Goal: Information Seeking & Learning: Learn about a topic

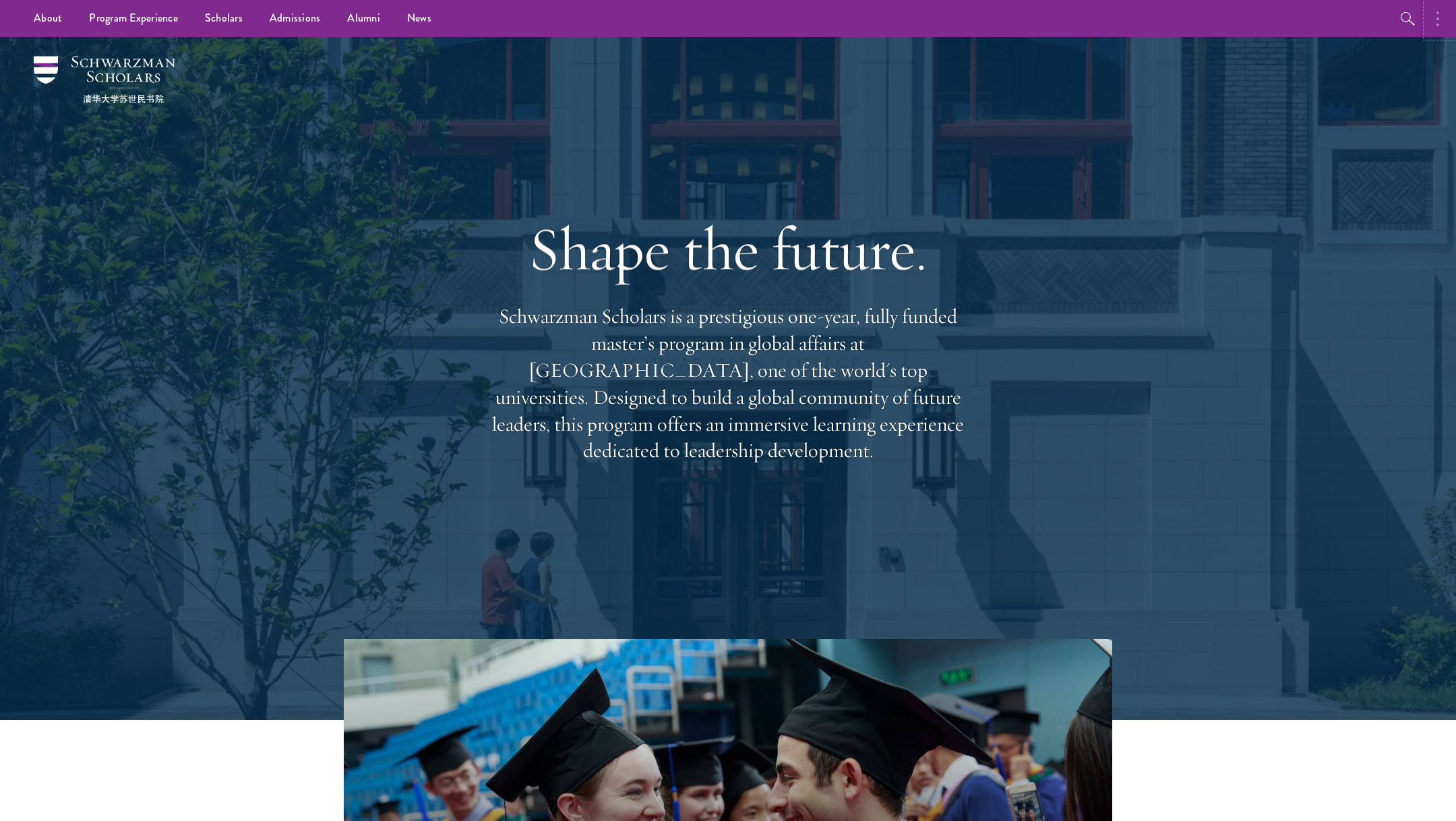
click at [814, 19] on button "button" at bounding box center [1441, 18] width 30 height 37
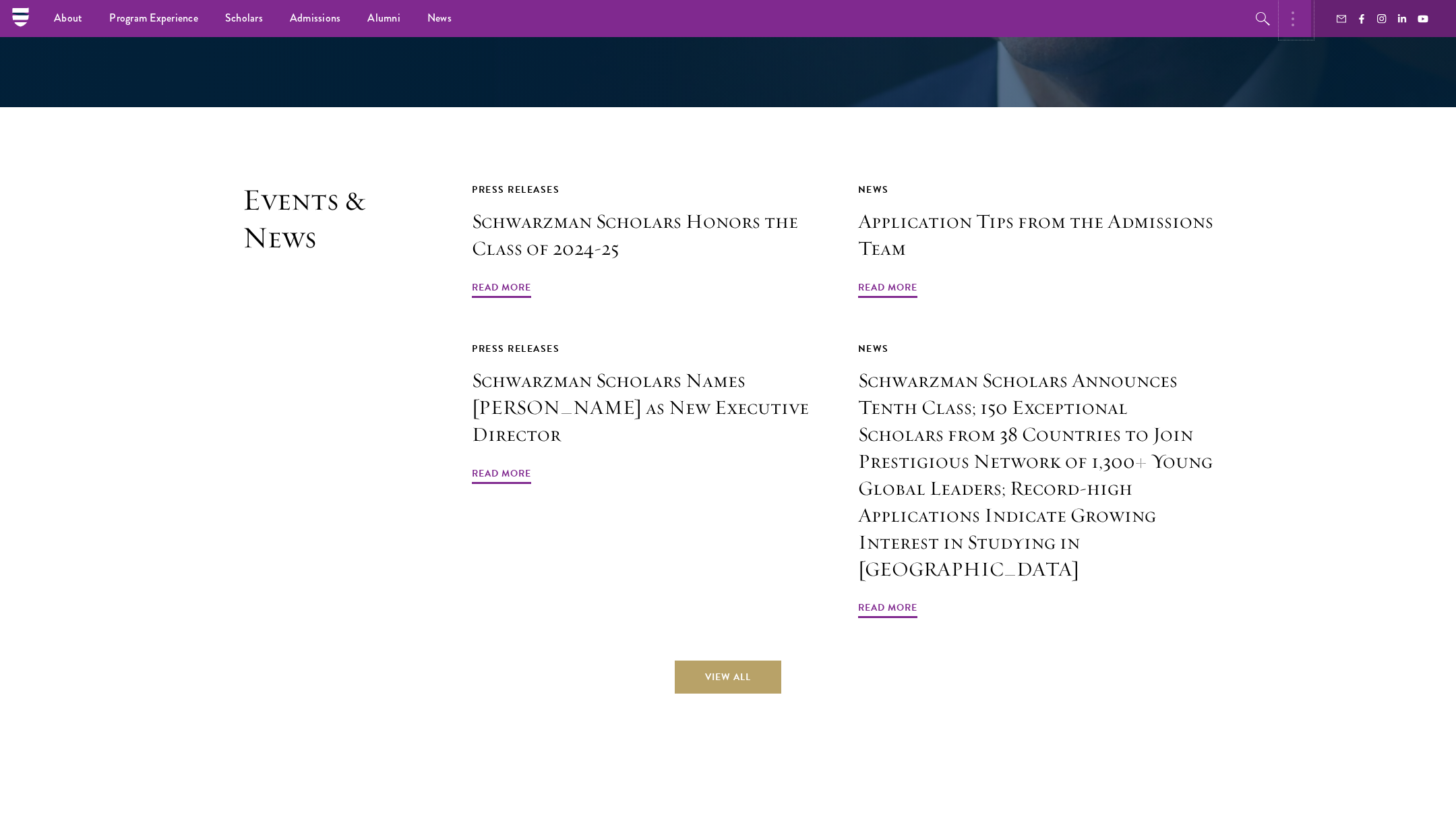
scroll to position [3098, 0]
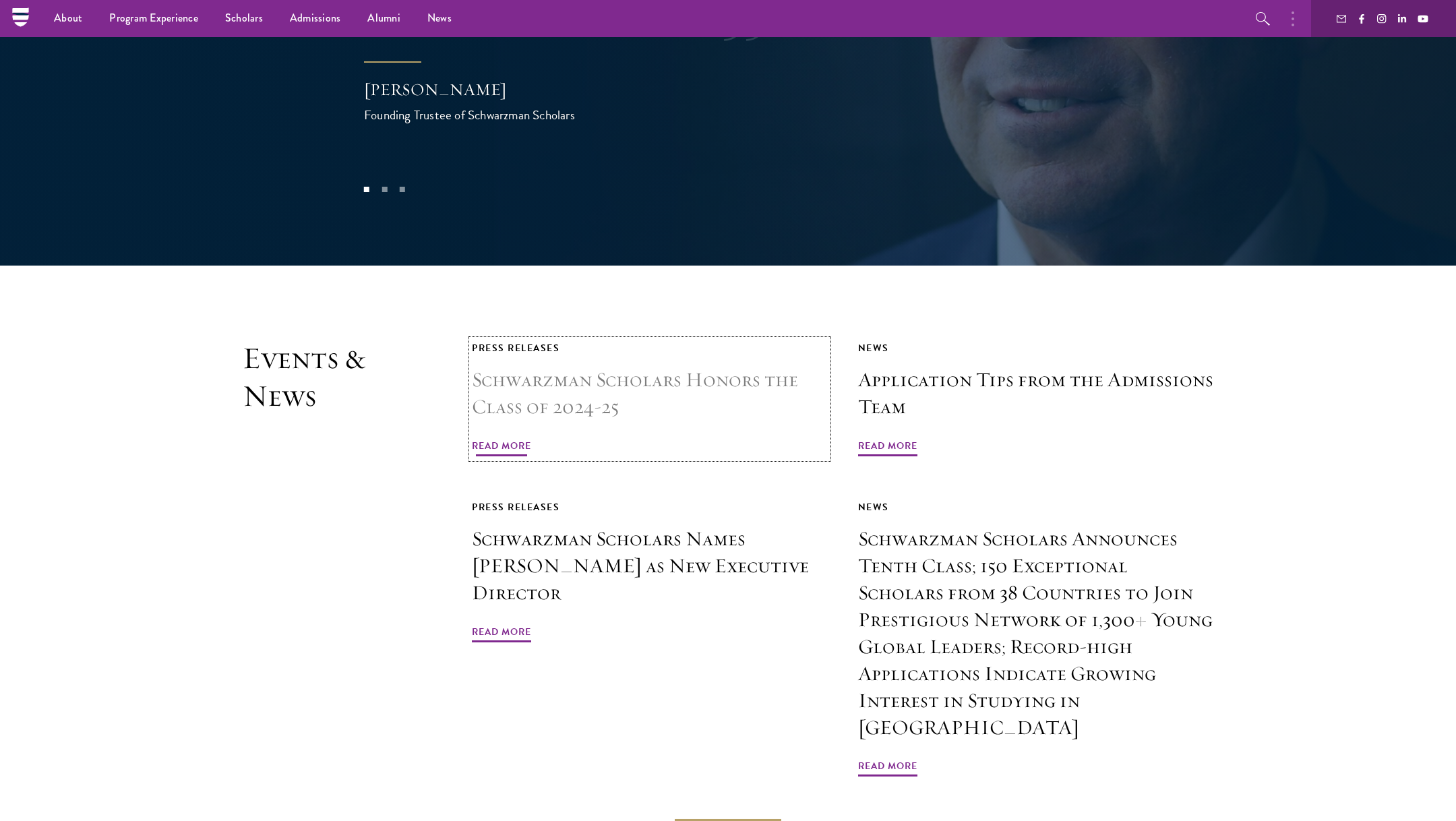
click at [505, 437] on span "Read More" at bounding box center [501, 447] width 59 height 21
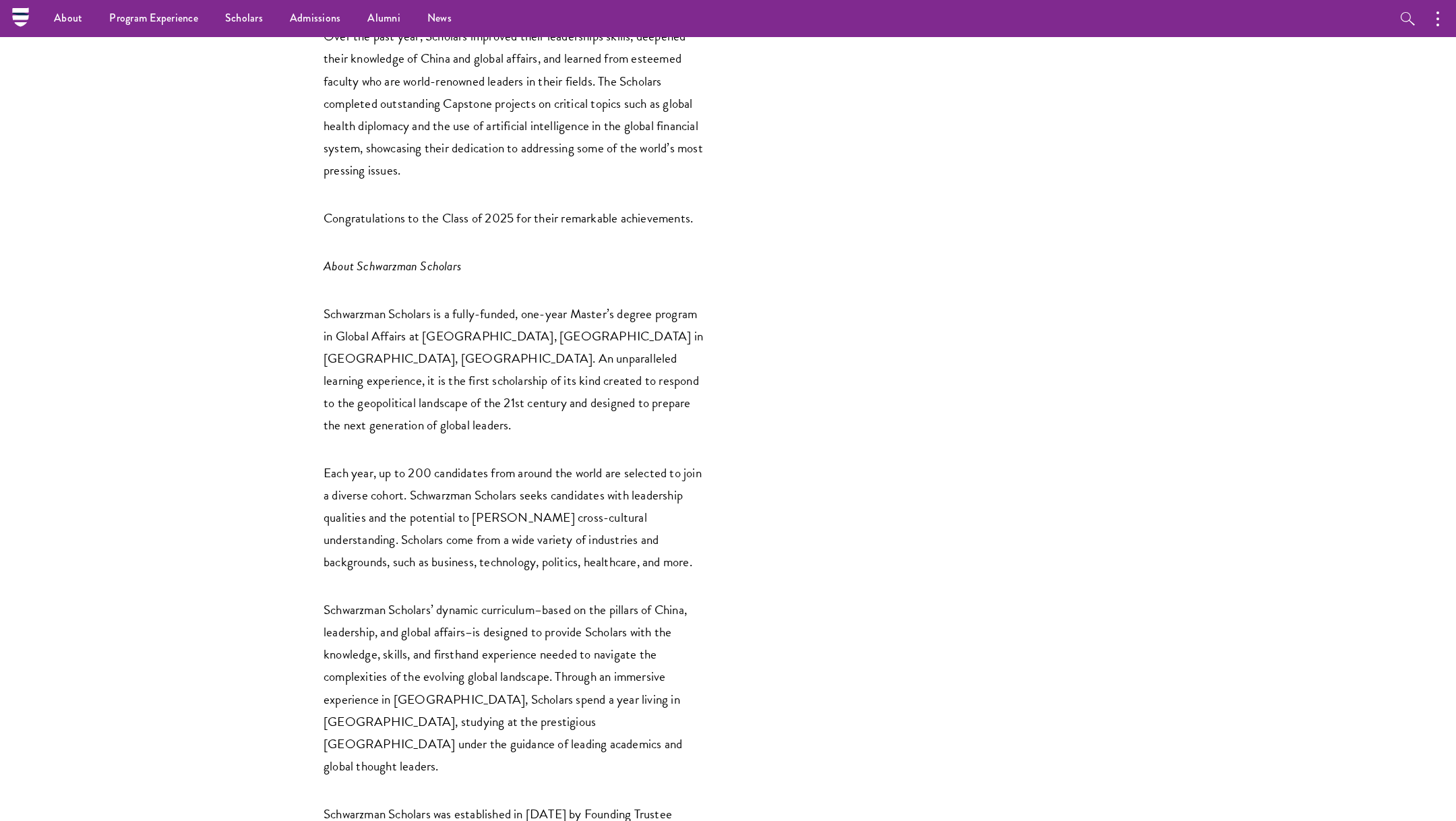
scroll to position [1799, 0]
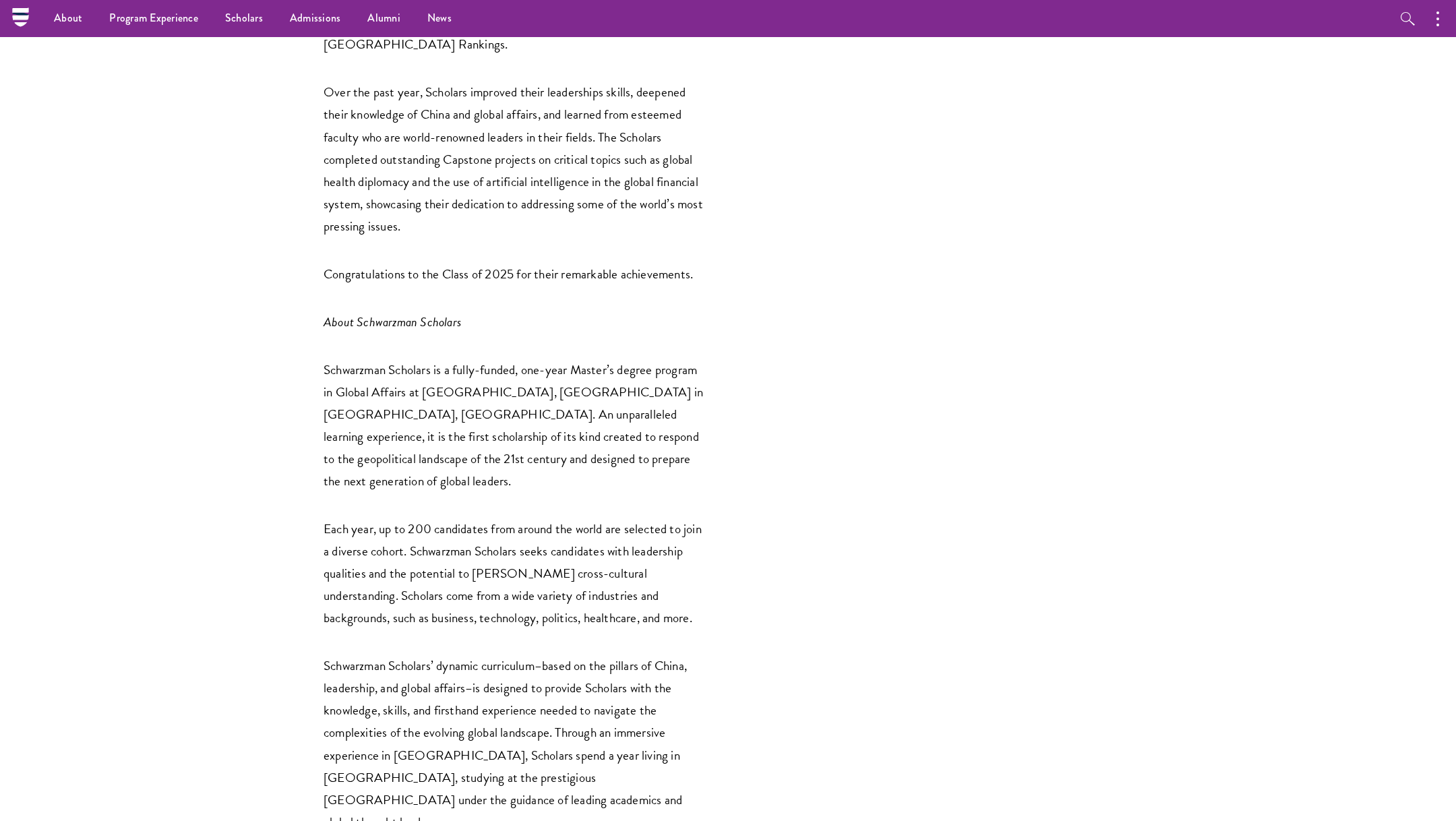
click at [645, 359] on p "Schwarzman Scholars is a fully-funded, one-year Master’s degree program in Glob…" at bounding box center [516, 426] width 384 height 134
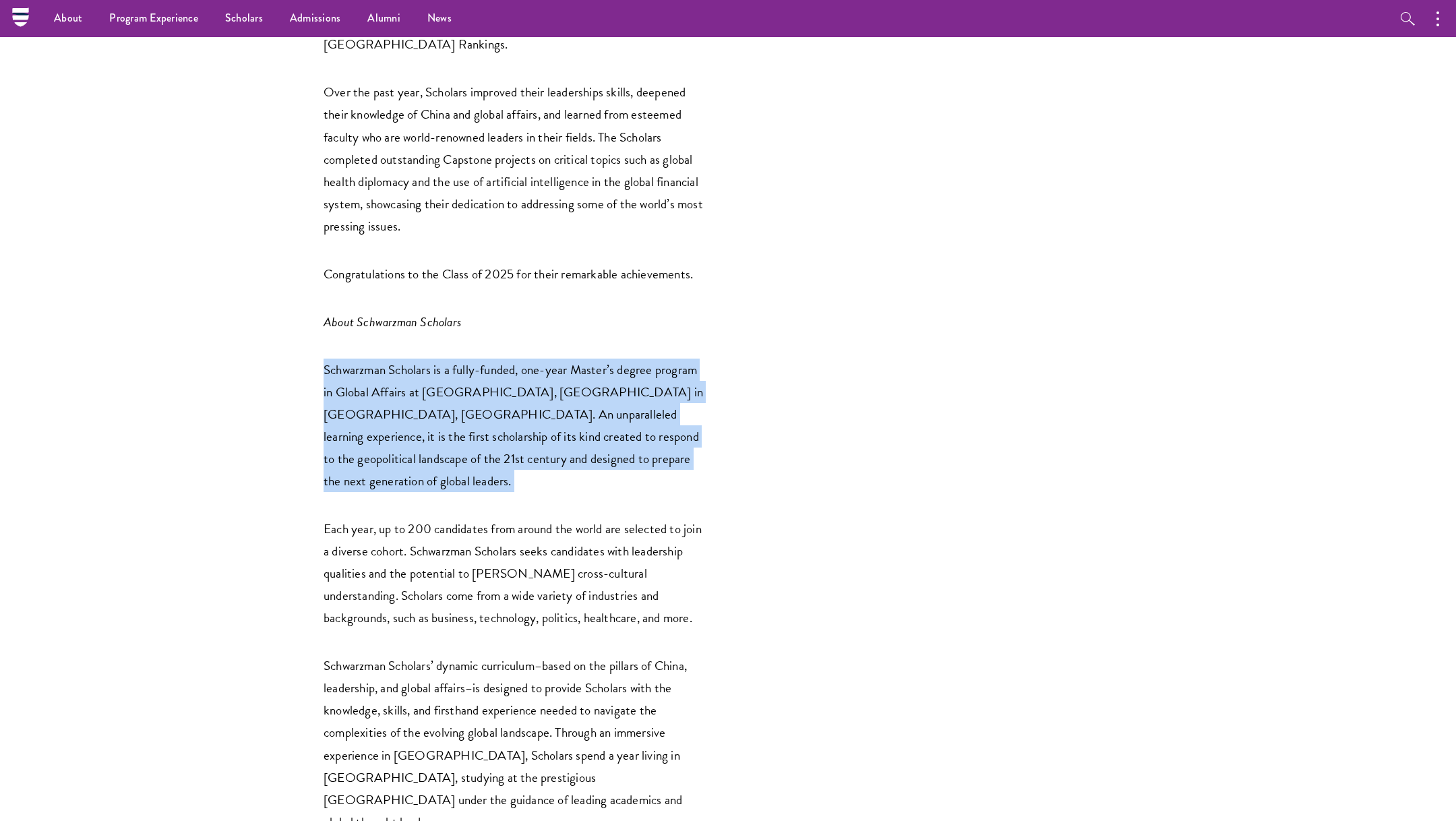
click at [645, 359] on p "Schwarzman Scholars is a fully-funded, one-year Master’s degree program in Glob…" at bounding box center [516, 426] width 384 height 134
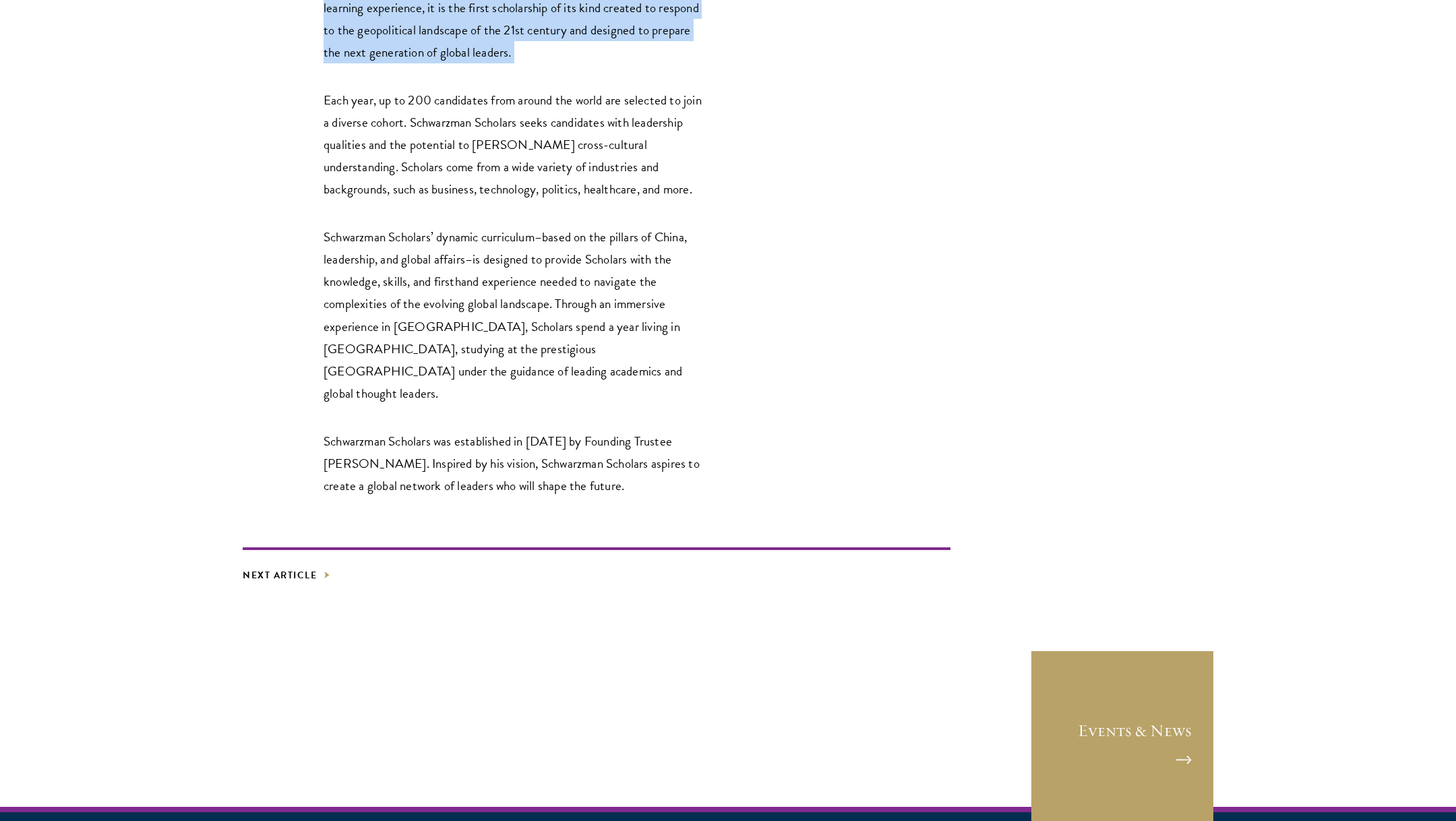
scroll to position [2291, 0]
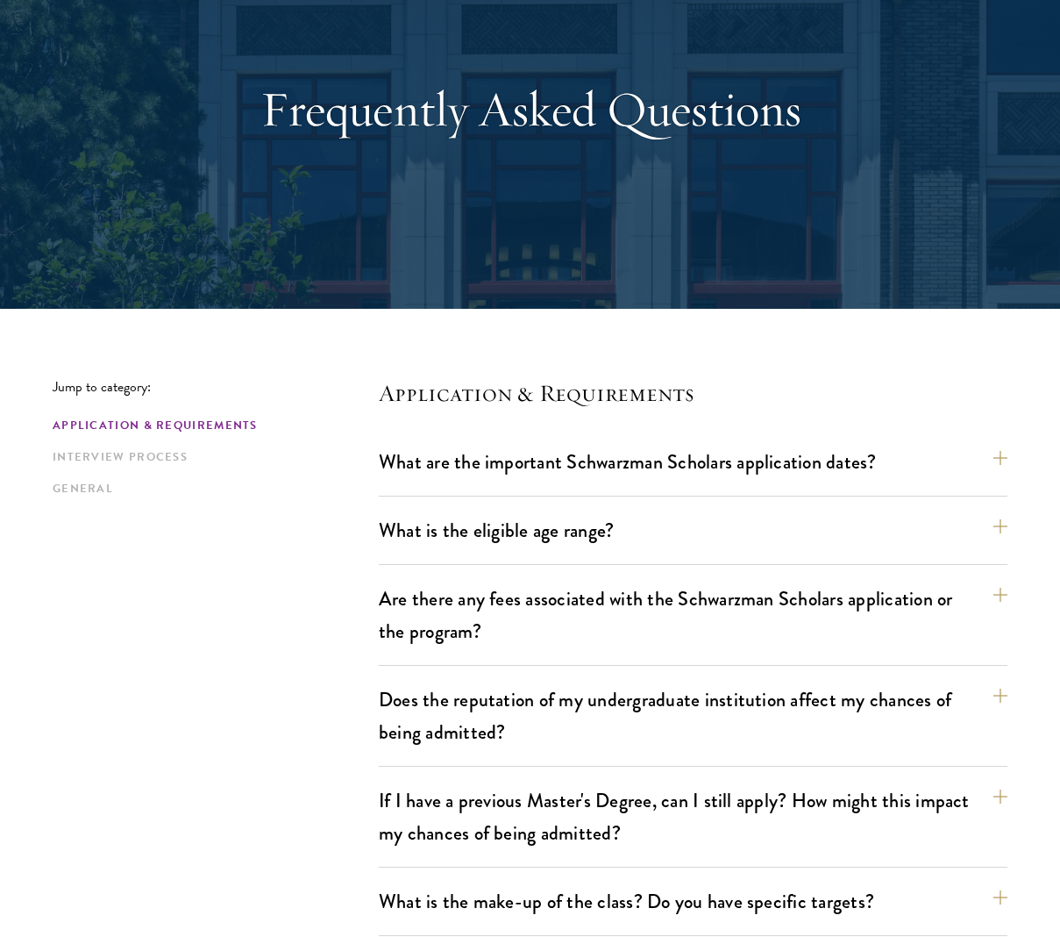
scroll to position [158, 0]
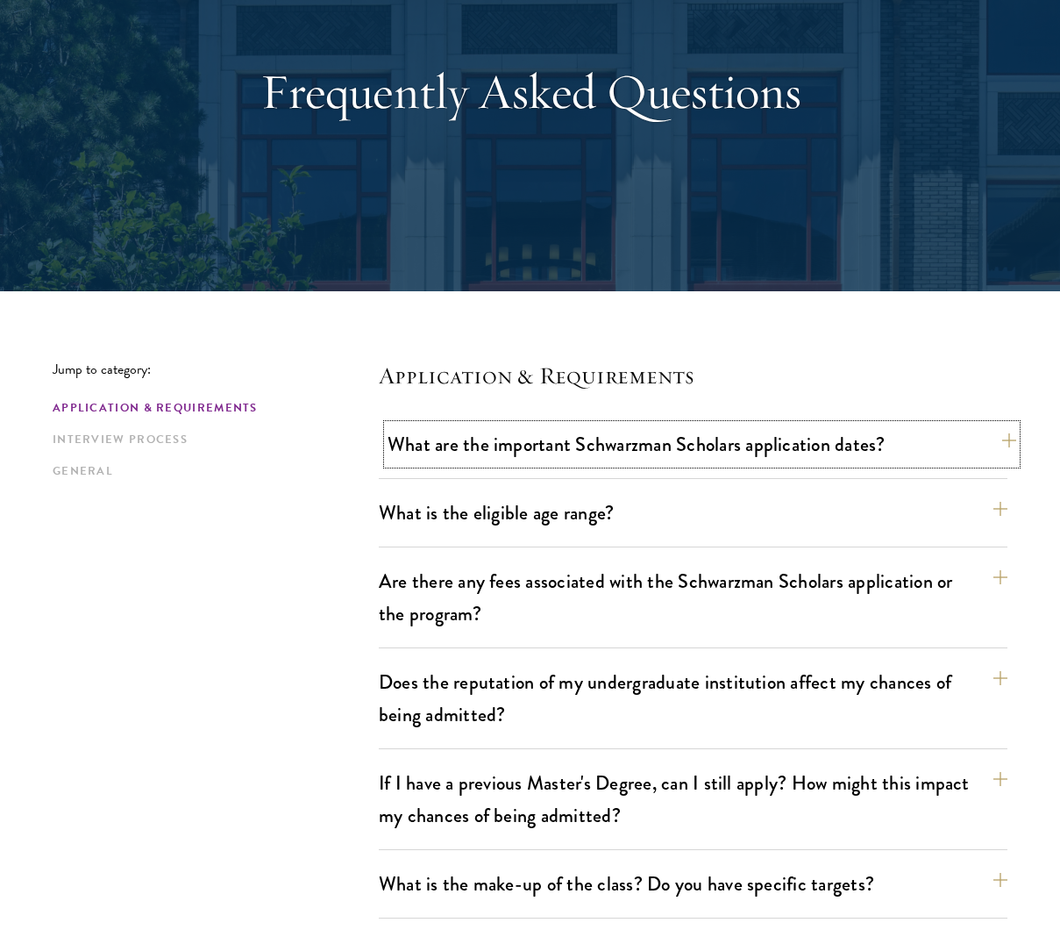
click at [822, 449] on button "What are the important Schwarzman Scholars application dates?" at bounding box center [702, 444] width 629 height 39
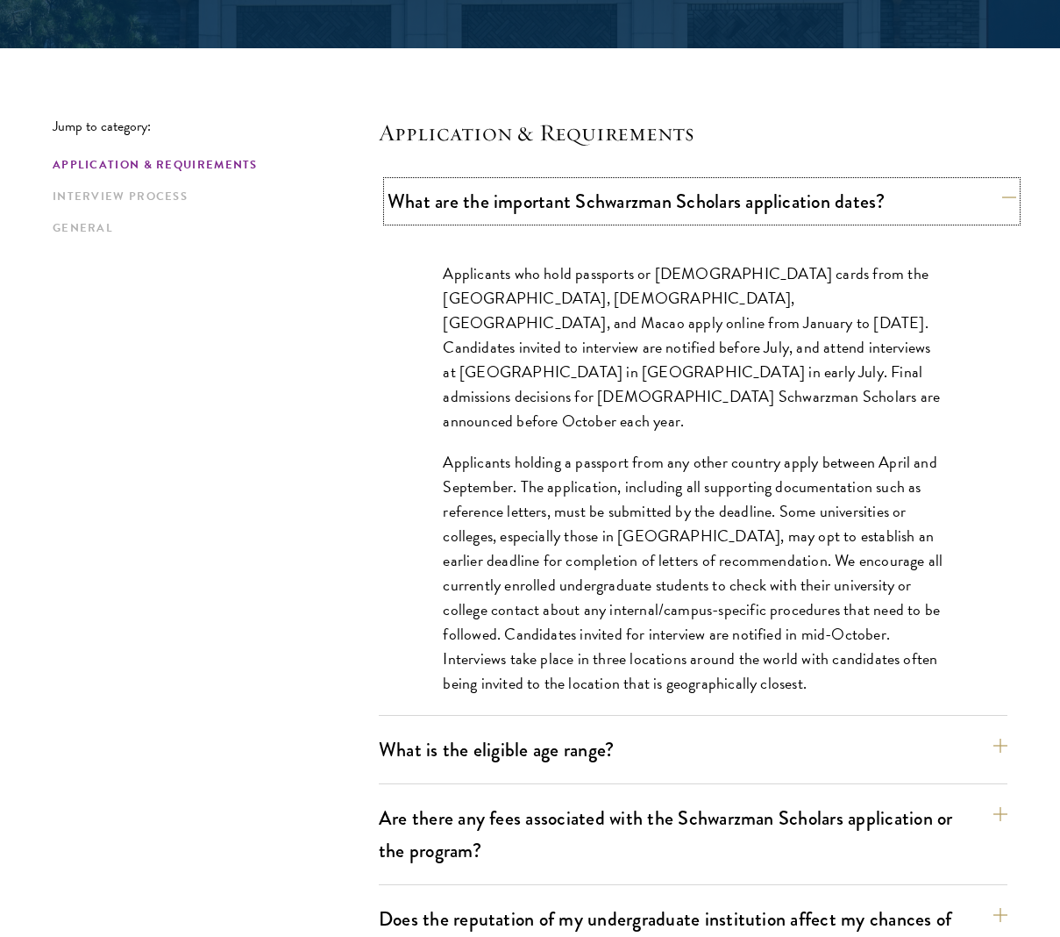
scroll to position [421, 0]
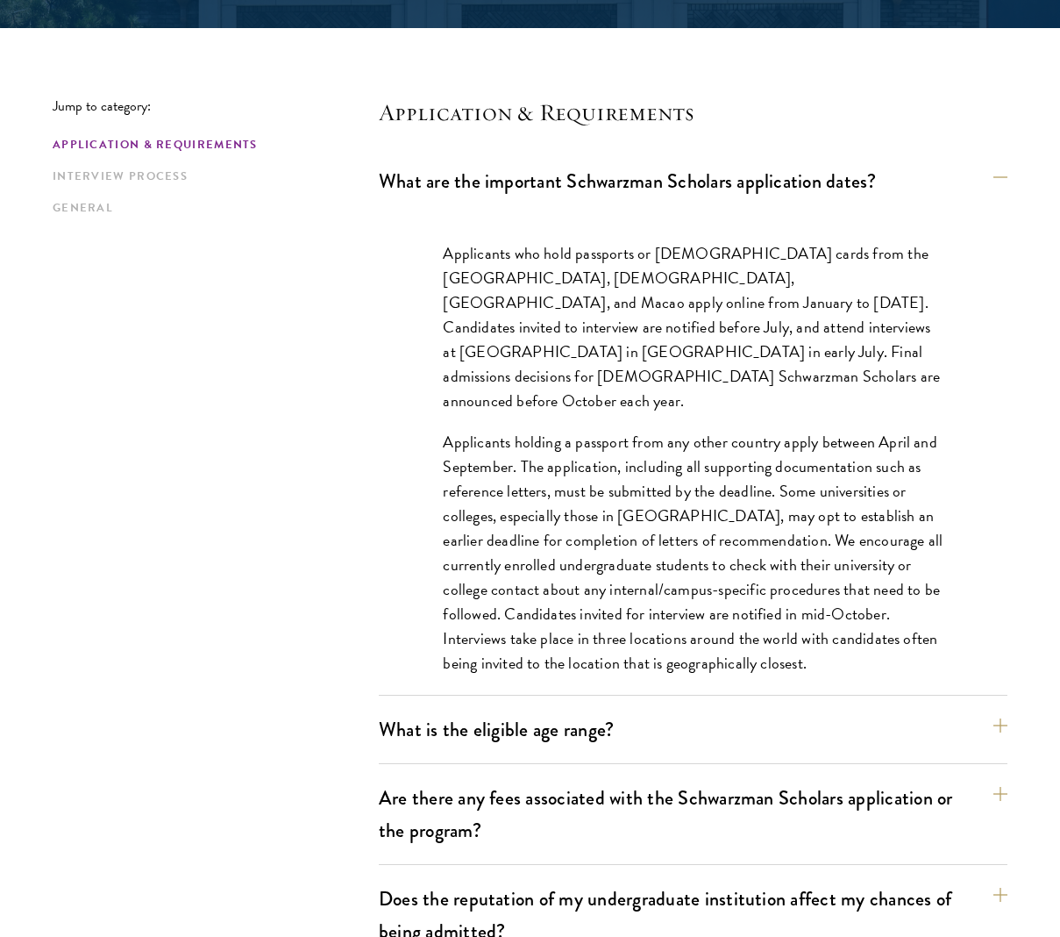
click at [821, 168] on button "What are the important Schwarzman Scholars application dates?" at bounding box center [702, 180] width 629 height 39
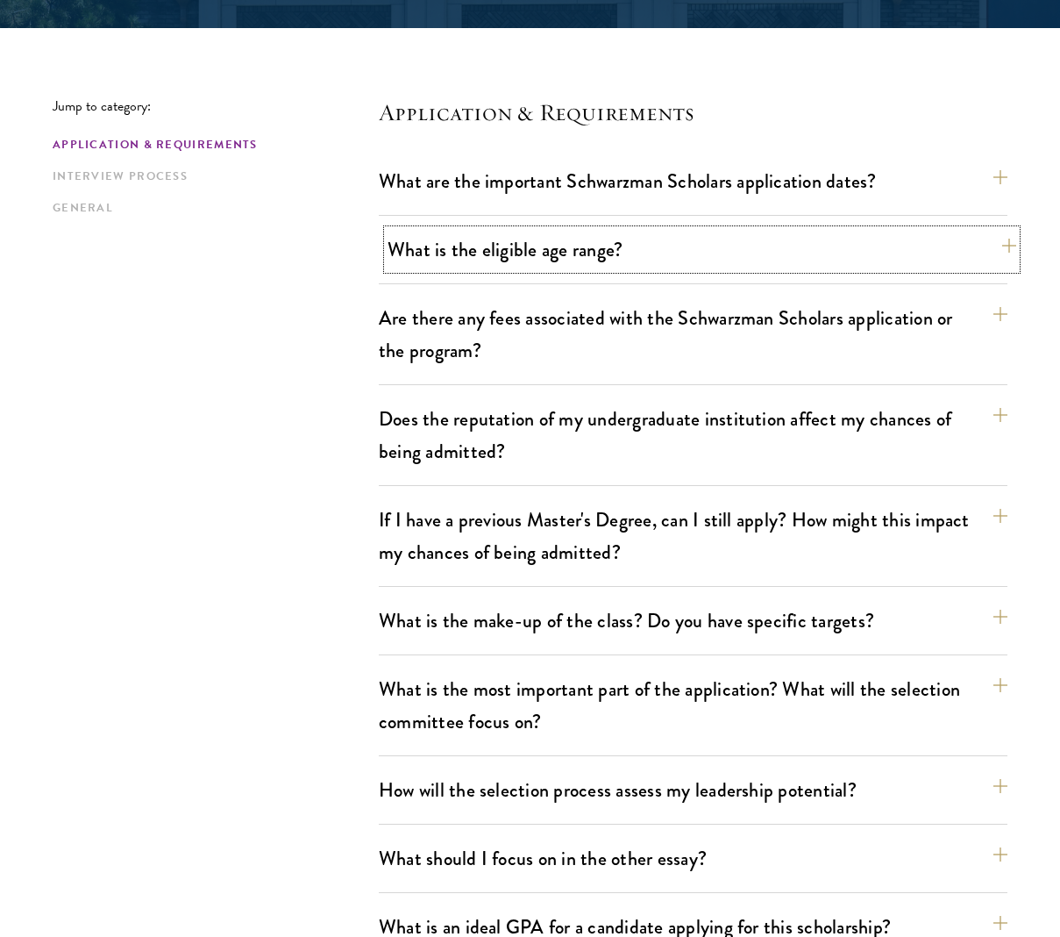
click at [745, 258] on button "What is the eligible age range?" at bounding box center [702, 249] width 629 height 39
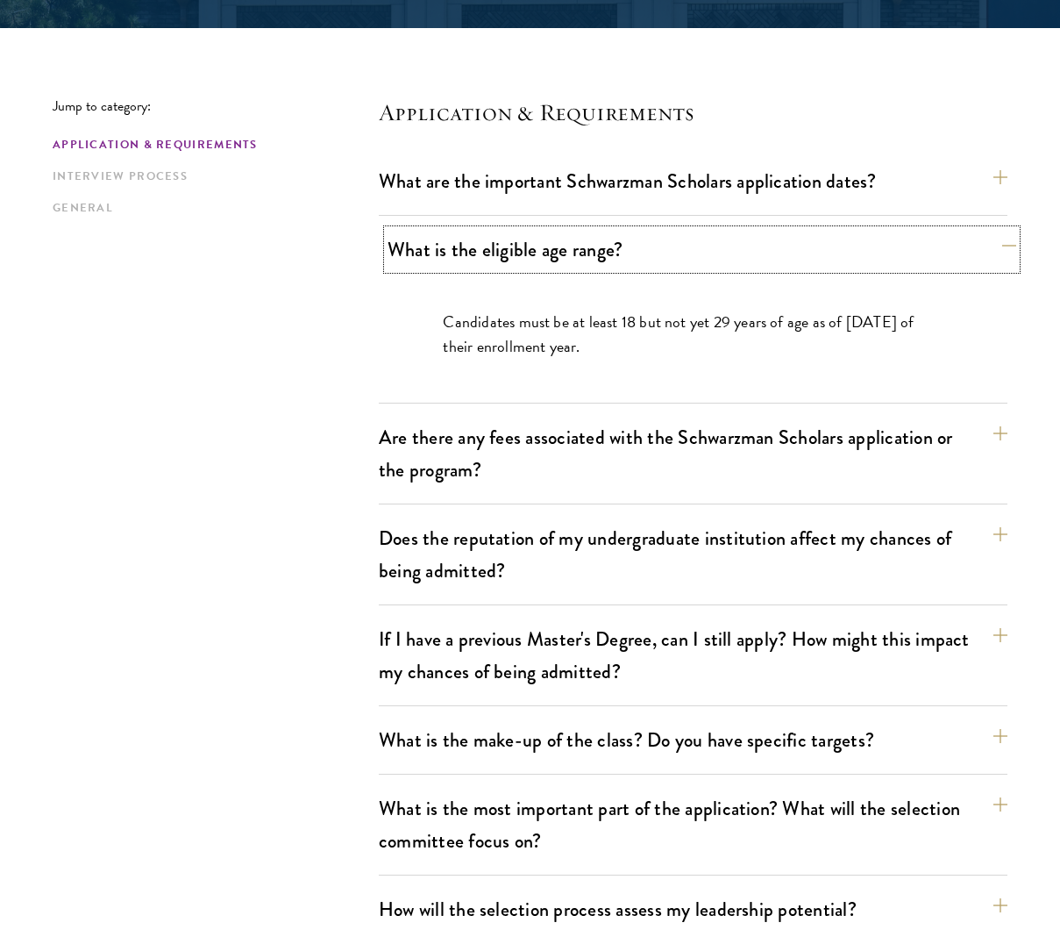
click at [745, 258] on button "What is the eligible age range?" at bounding box center [702, 249] width 629 height 39
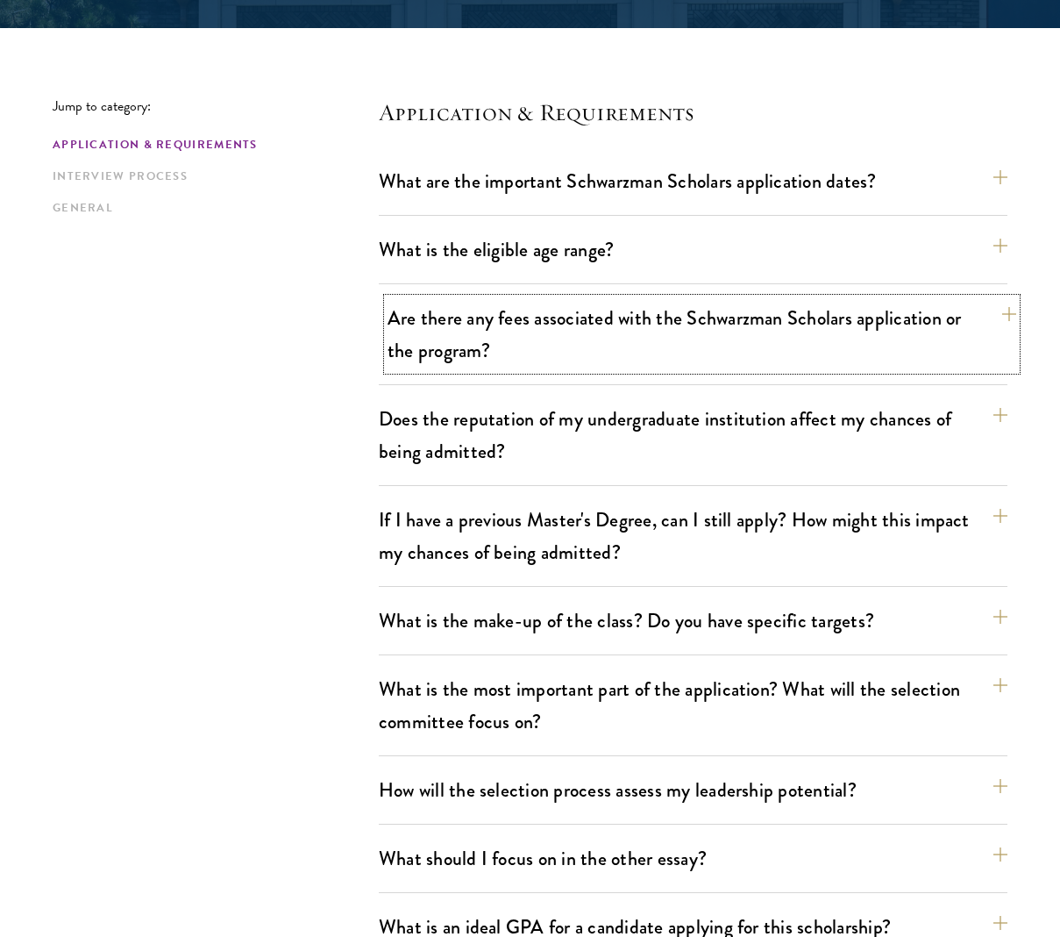
click at [714, 331] on button "Are there any fees associated with the Schwarzman Scholars application or the p…" at bounding box center [702, 334] width 629 height 72
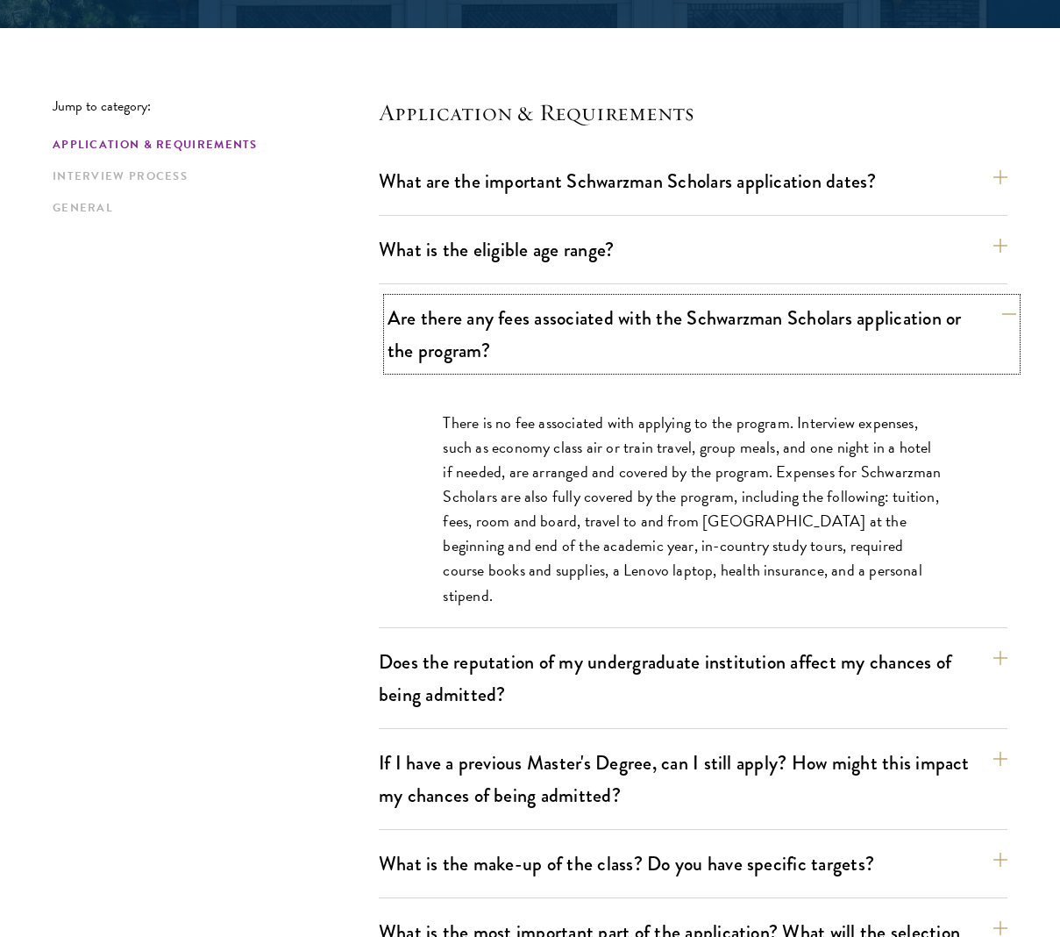
click at [714, 331] on button "Are there any fees associated with the Schwarzman Scholars application or the p…" at bounding box center [702, 334] width 629 height 72
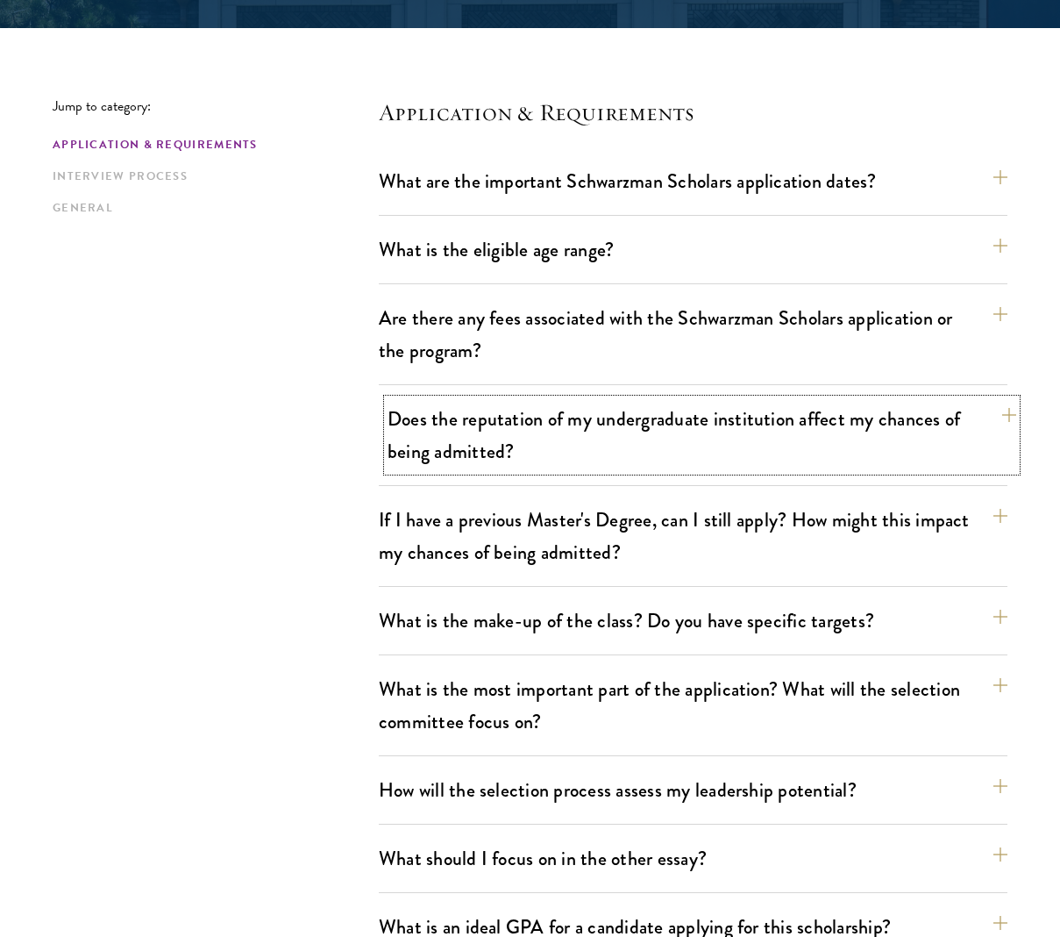
click at [685, 411] on button "Does the reputation of my undergraduate institution affect my chances of being …" at bounding box center [702, 435] width 629 height 72
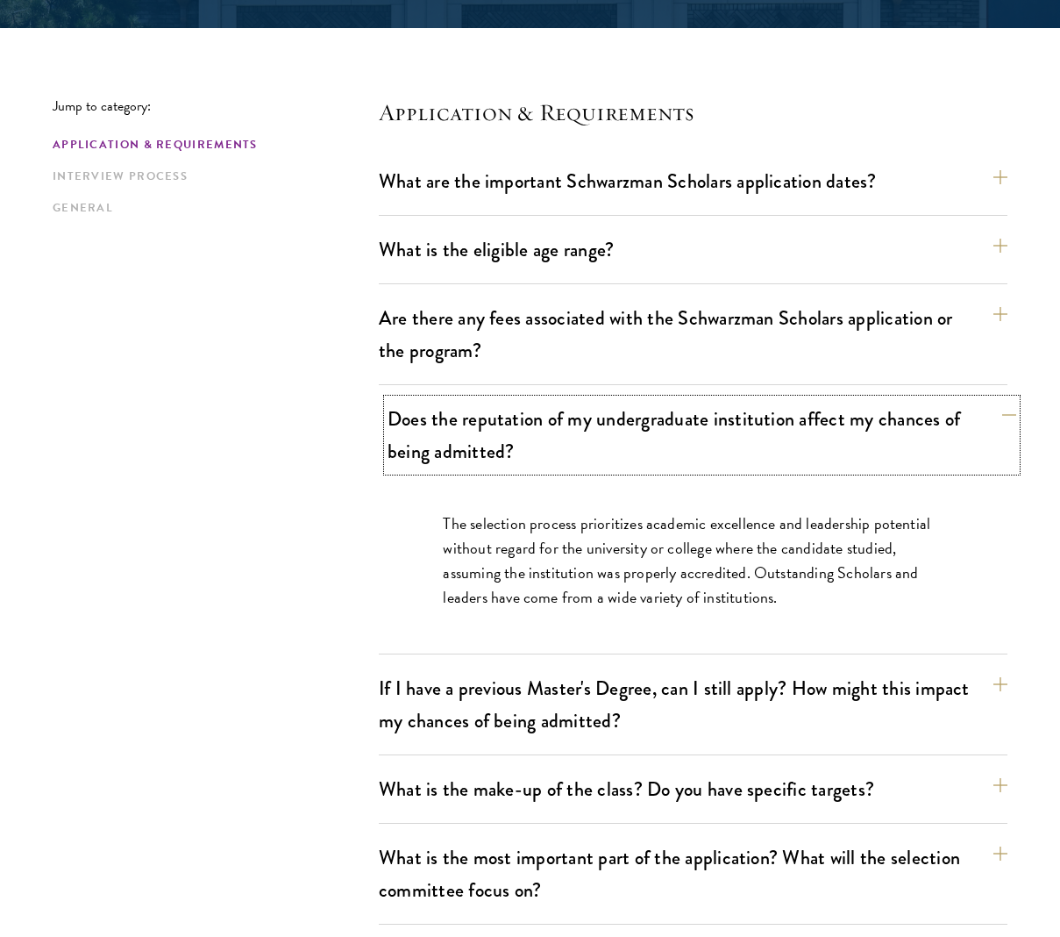
click at [685, 412] on button "Does the reputation of my undergraduate institution affect my chances of being …" at bounding box center [702, 435] width 629 height 72
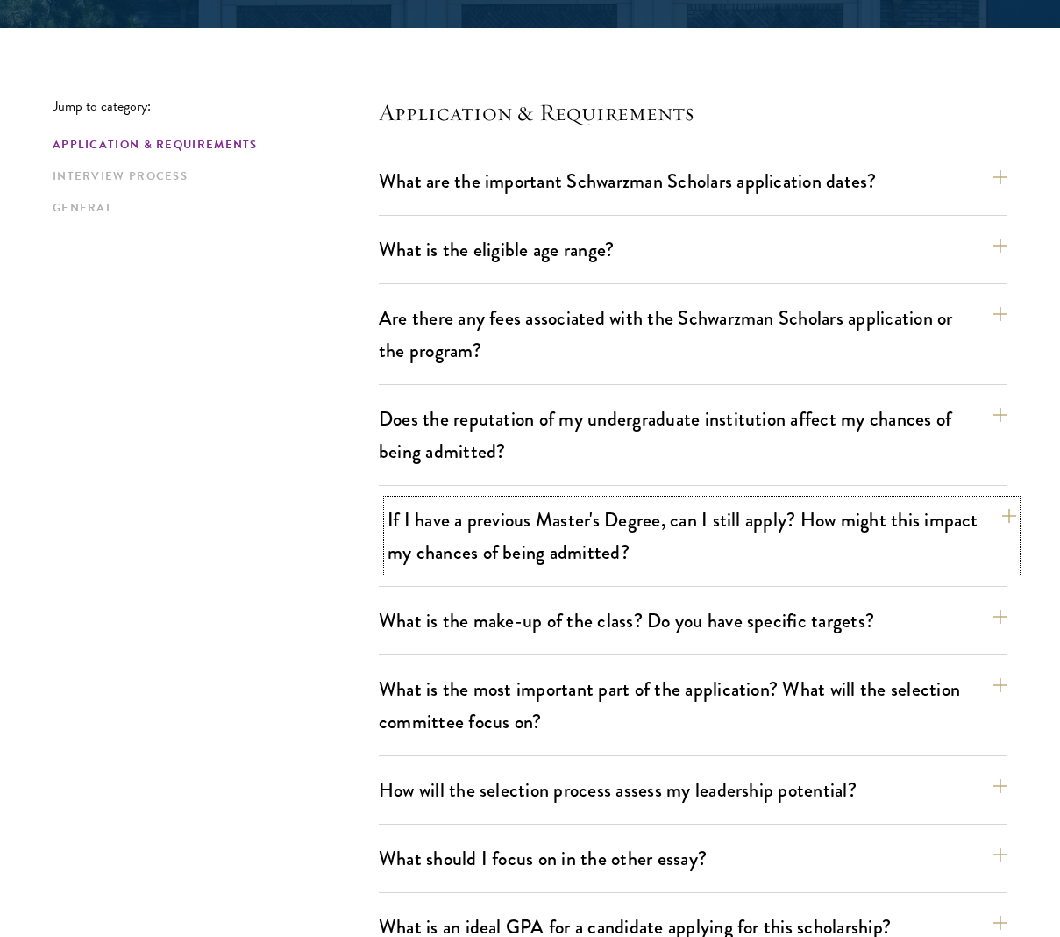
click at [655, 505] on button "If I have a previous Master's Degree, can I still apply? How might this impact …" at bounding box center [702, 536] width 629 height 72
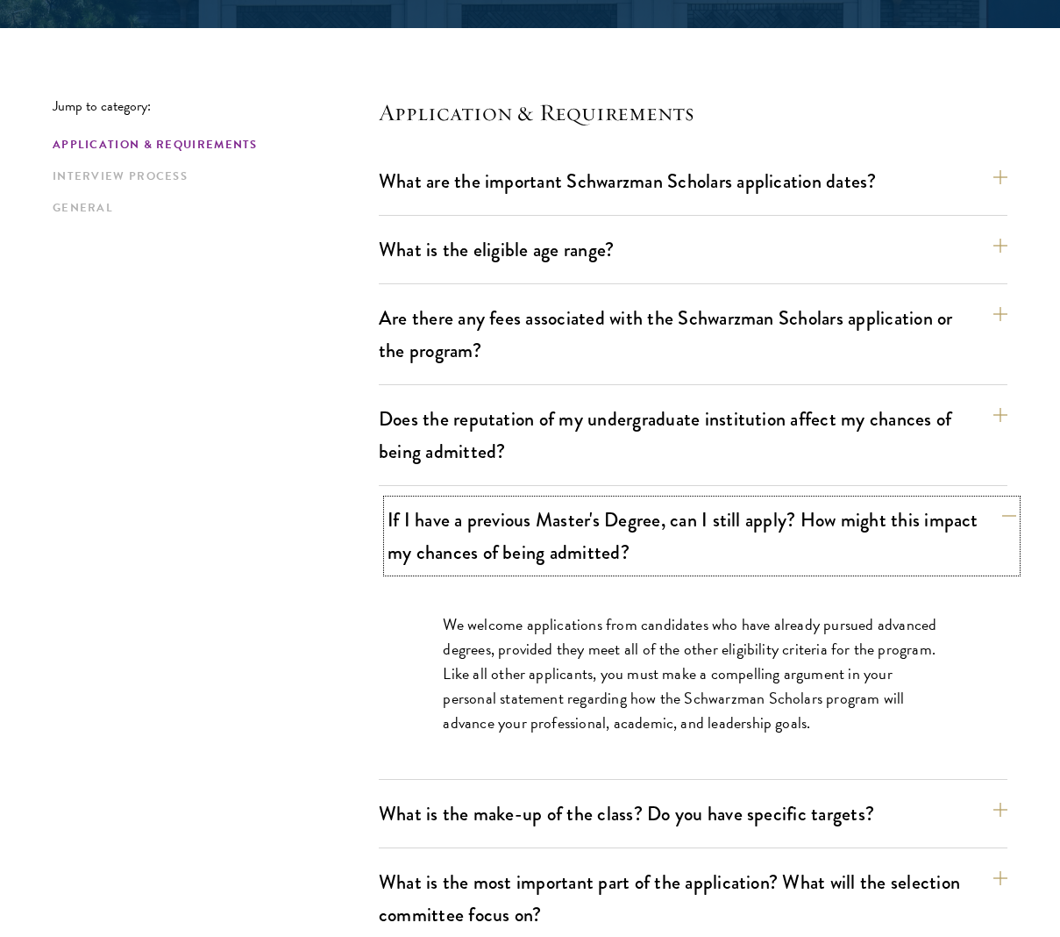
click at [655, 505] on button "If I have a previous Master's Degree, can I still apply? How might this impact …" at bounding box center [702, 536] width 629 height 72
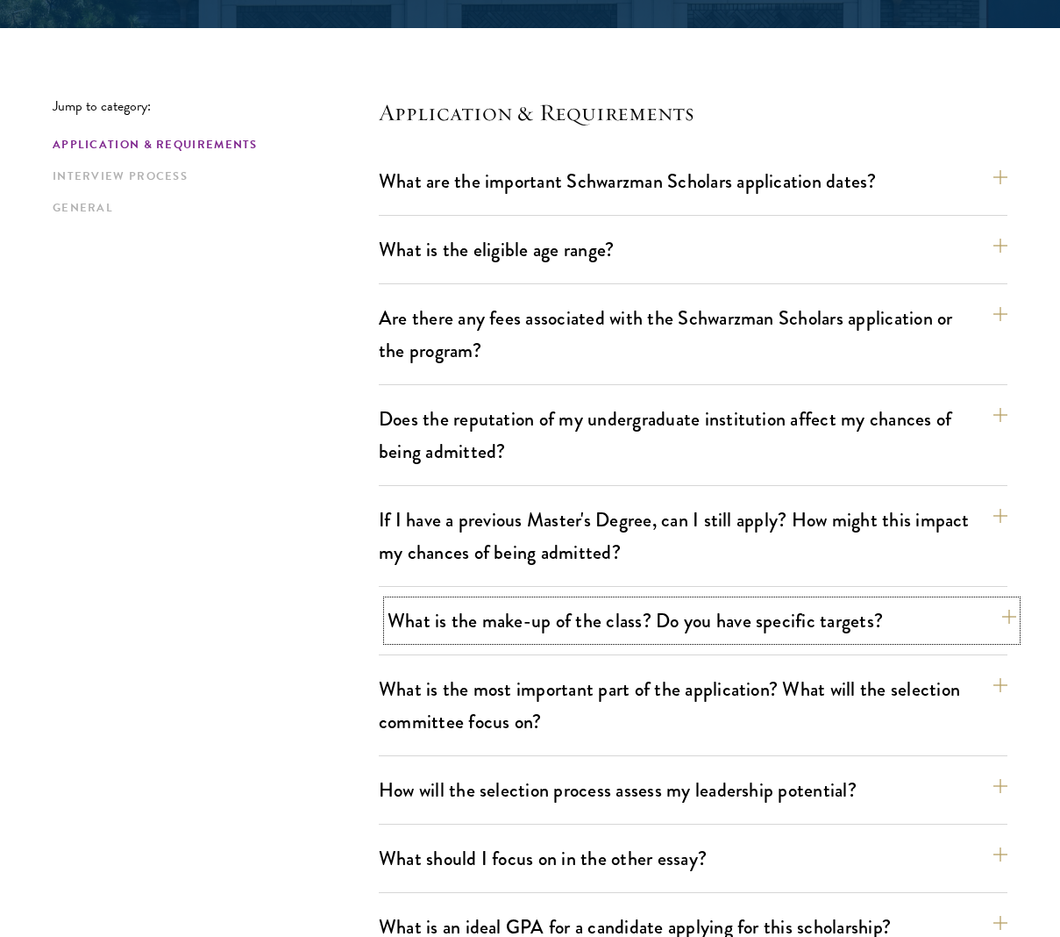
click at [624, 609] on button "What is the make-up of the class? Do you have specific targets?" at bounding box center [702, 620] width 629 height 39
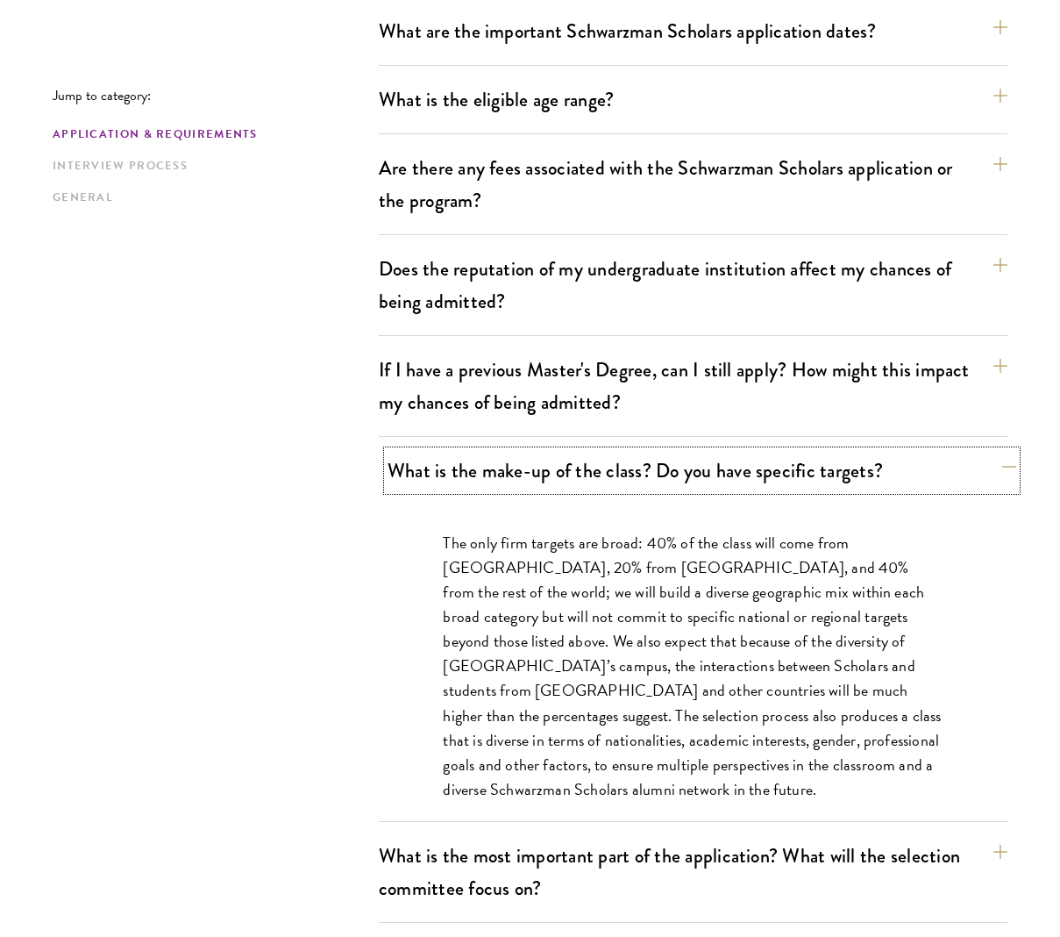
scroll to position [582, 0]
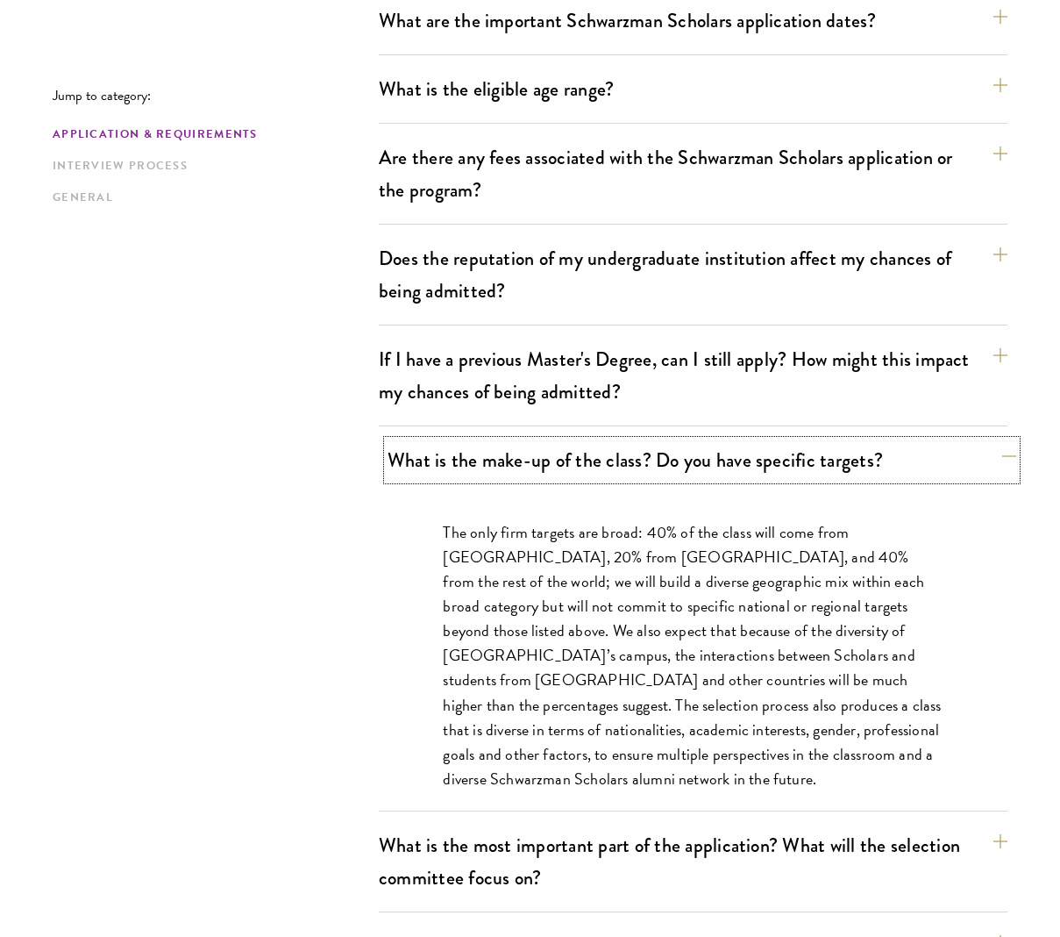
click at [704, 452] on button "What is the make-up of the class? Do you have specific targets?" at bounding box center [702, 459] width 629 height 39
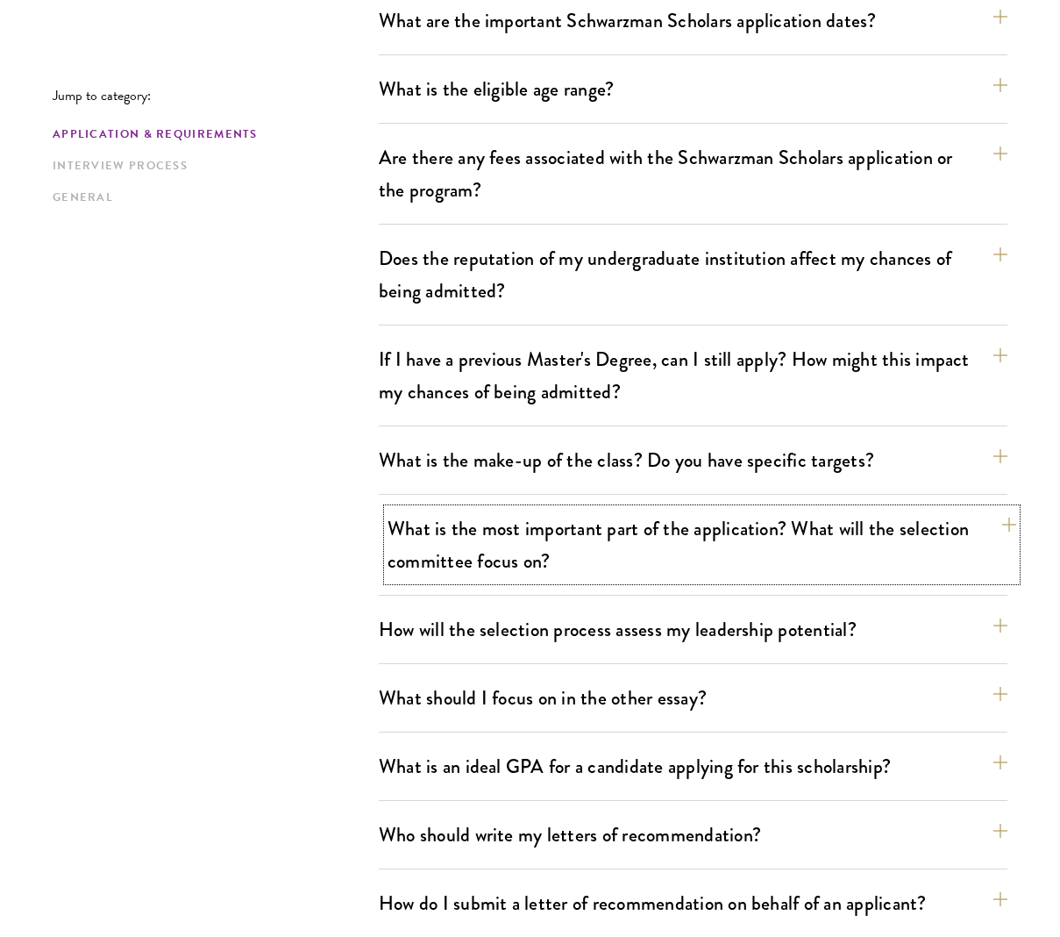
click at [684, 509] on button "What is the most important part of the application? What will the selection com…" at bounding box center [702, 545] width 629 height 72
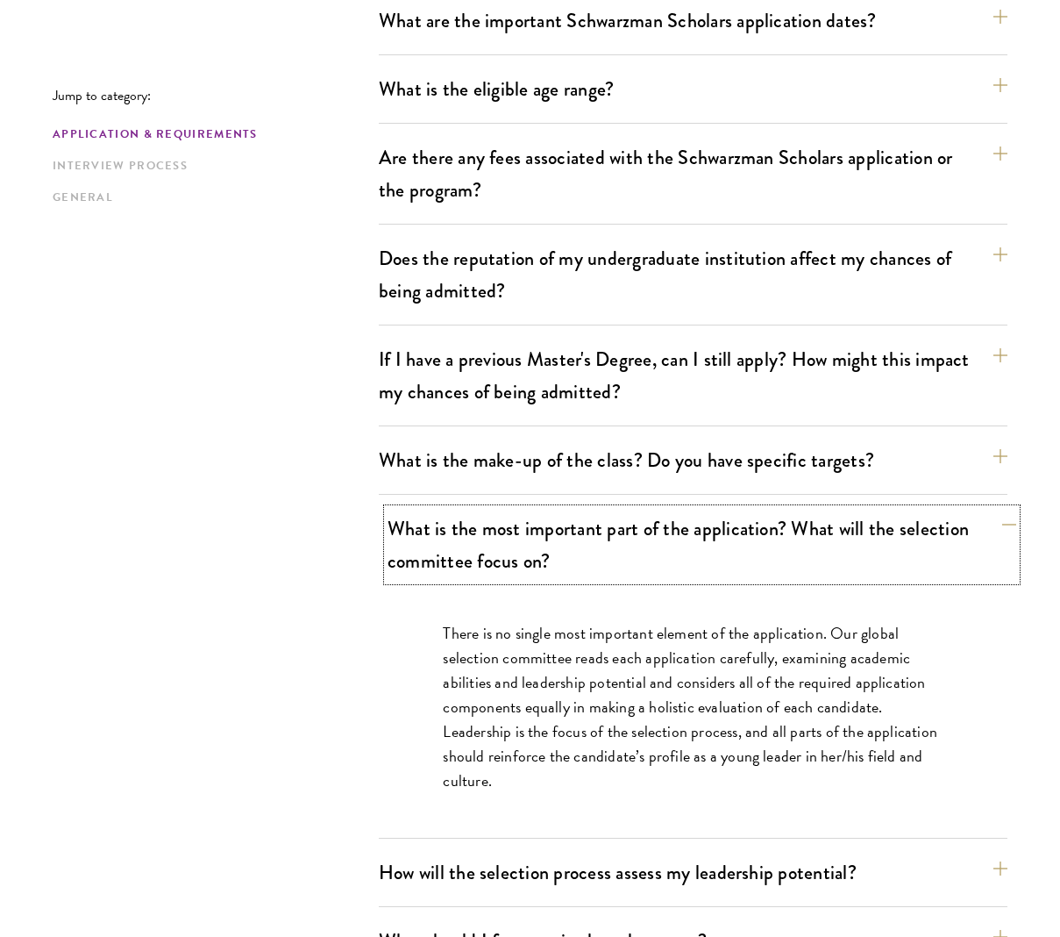
click at [683, 509] on button "What is the most important part of the application? What will the selection com…" at bounding box center [702, 545] width 629 height 72
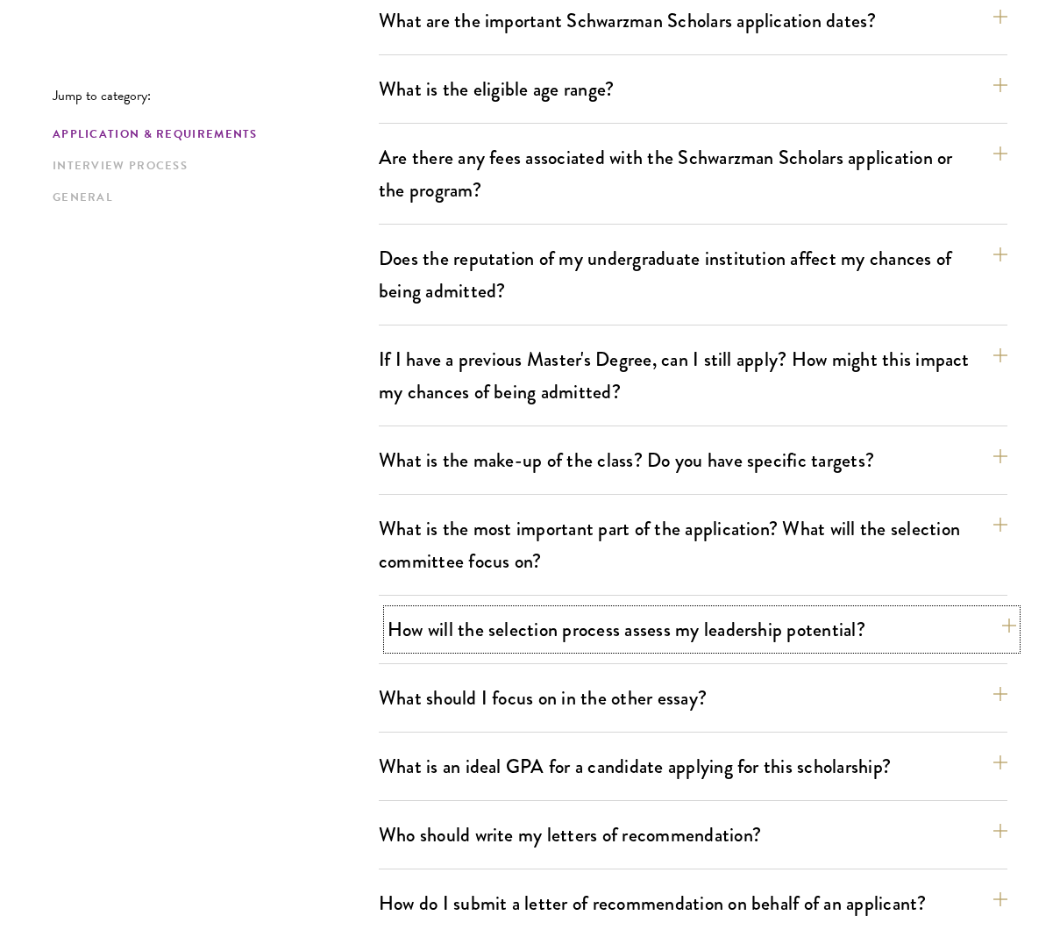
click at [649, 620] on button "How will the selection process assess my leadership potential?" at bounding box center [702, 629] width 629 height 39
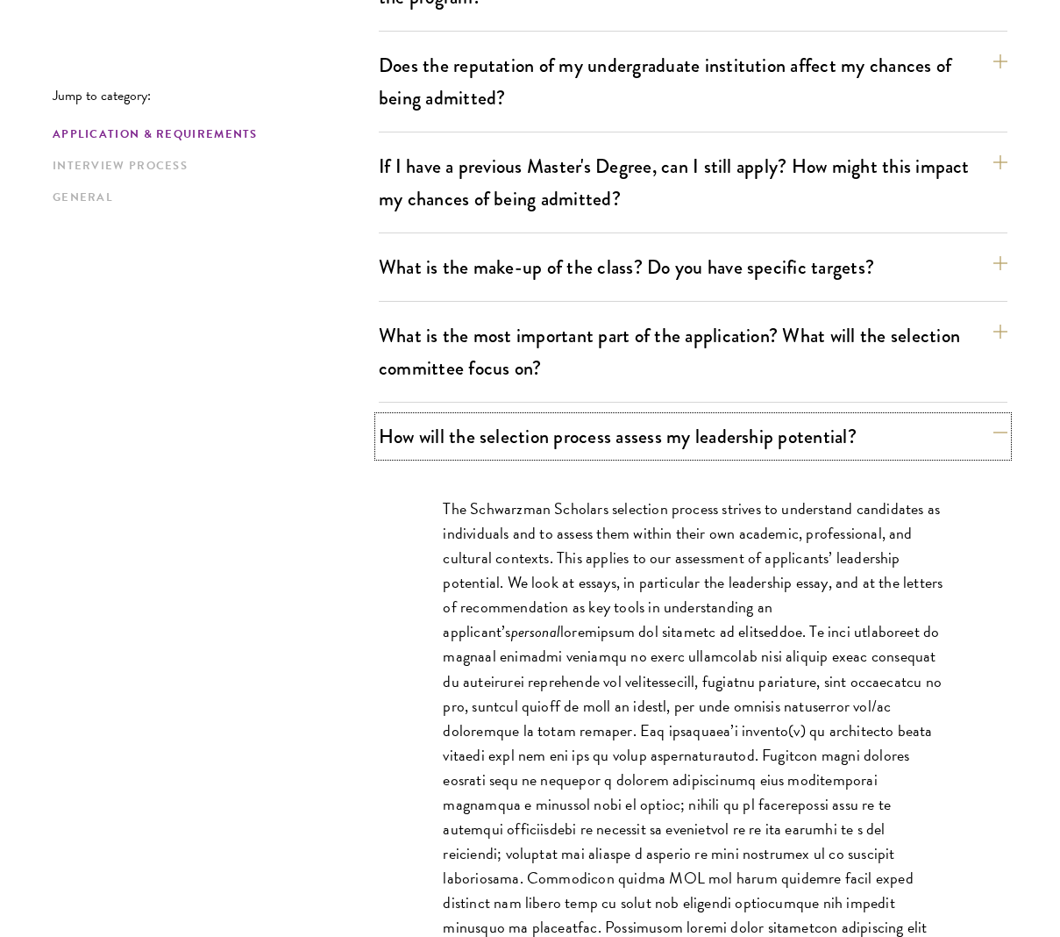
scroll to position [776, 0]
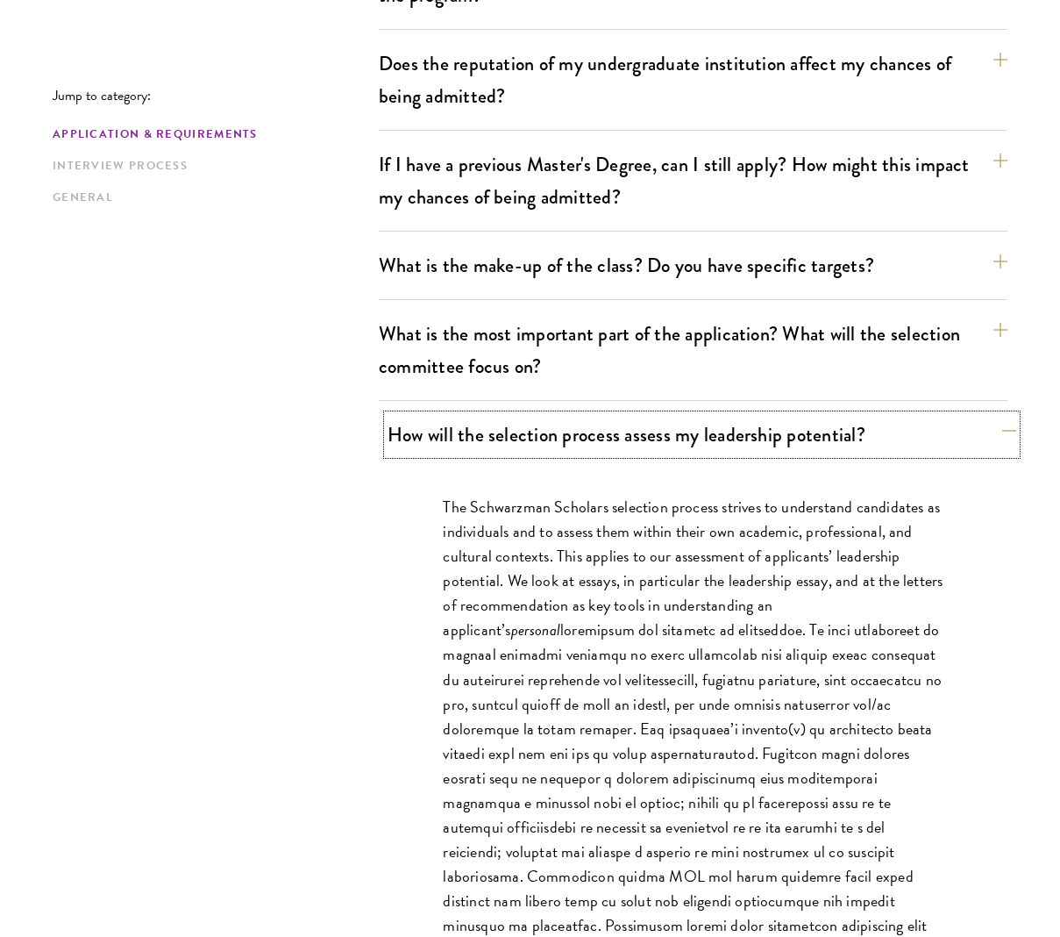
click at [744, 443] on button "How will the selection process assess my leadership potential?" at bounding box center [702, 434] width 629 height 39
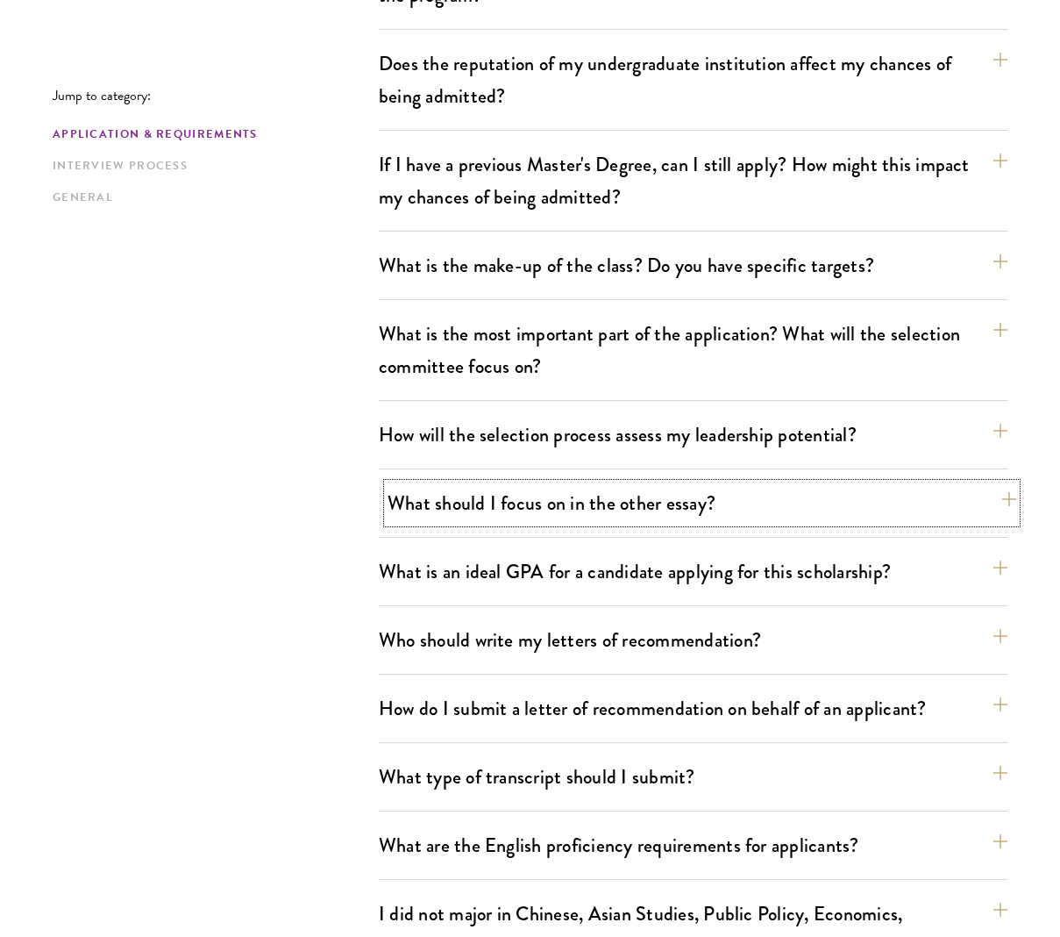
click at [681, 505] on button "What should I focus on in the other essay?" at bounding box center [702, 502] width 629 height 39
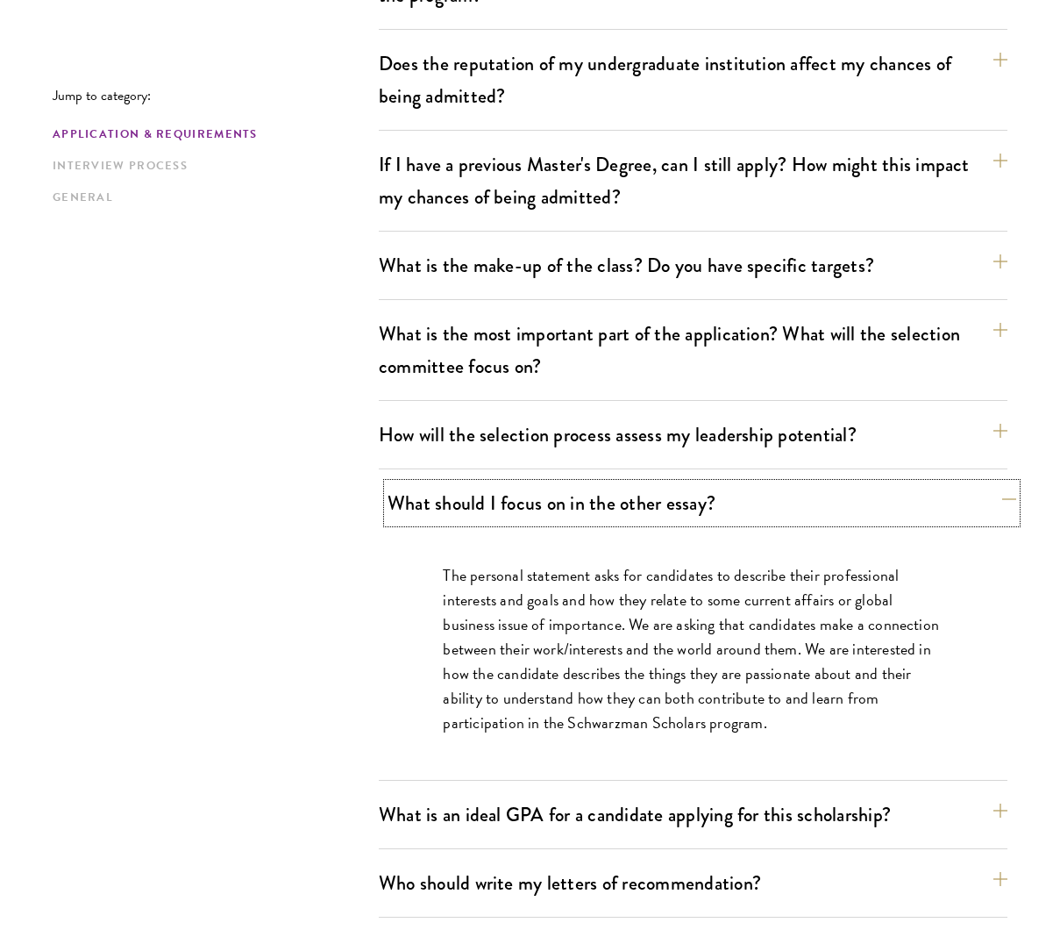
click at [681, 504] on button "What should I focus on in the other essay?" at bounding box center [702, 502] width 629 height 39
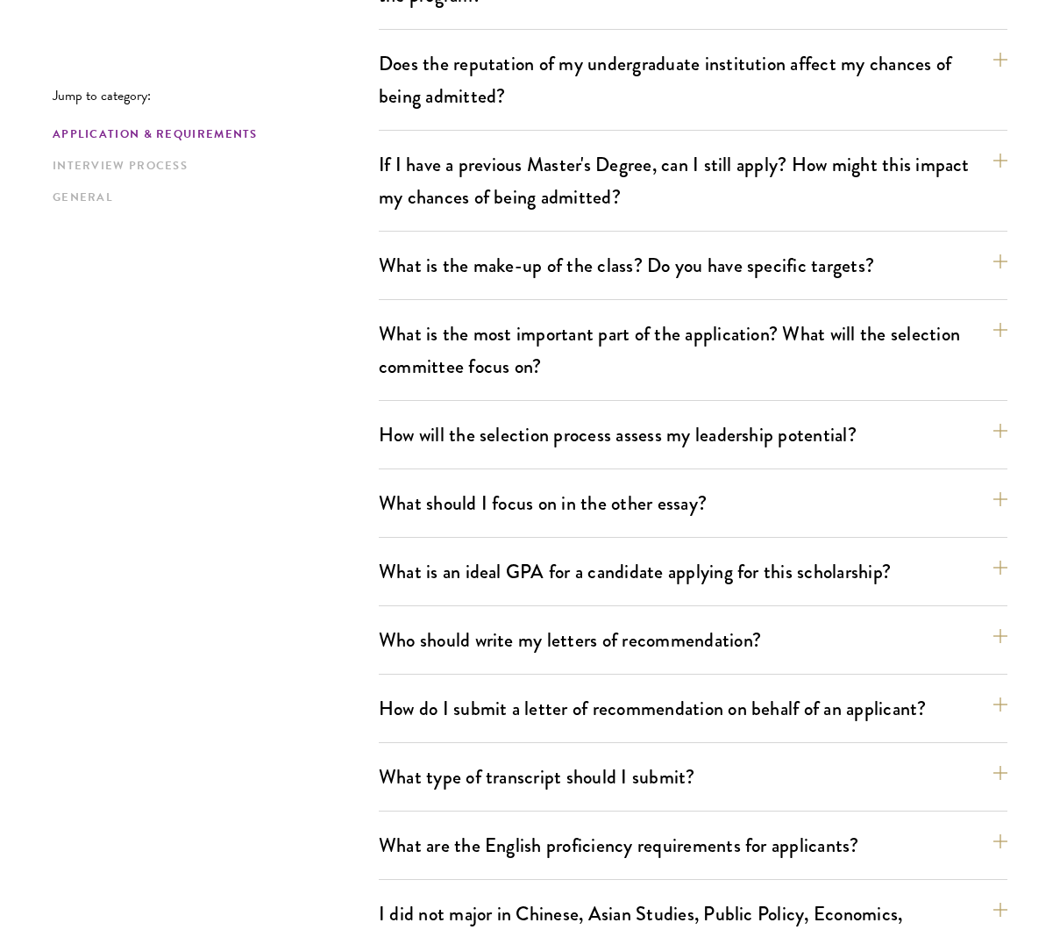
click at [673, 548] on div "What are the important Schwarzman Scholars application dates? Applicants who ho…" at bounding box center [693, 627] width 629 height 1643
click at [657, 564] on button "What is an ideal GPA for a candidate applying for this scholarship?" at bounding box center [702, 571] width 629 height 39
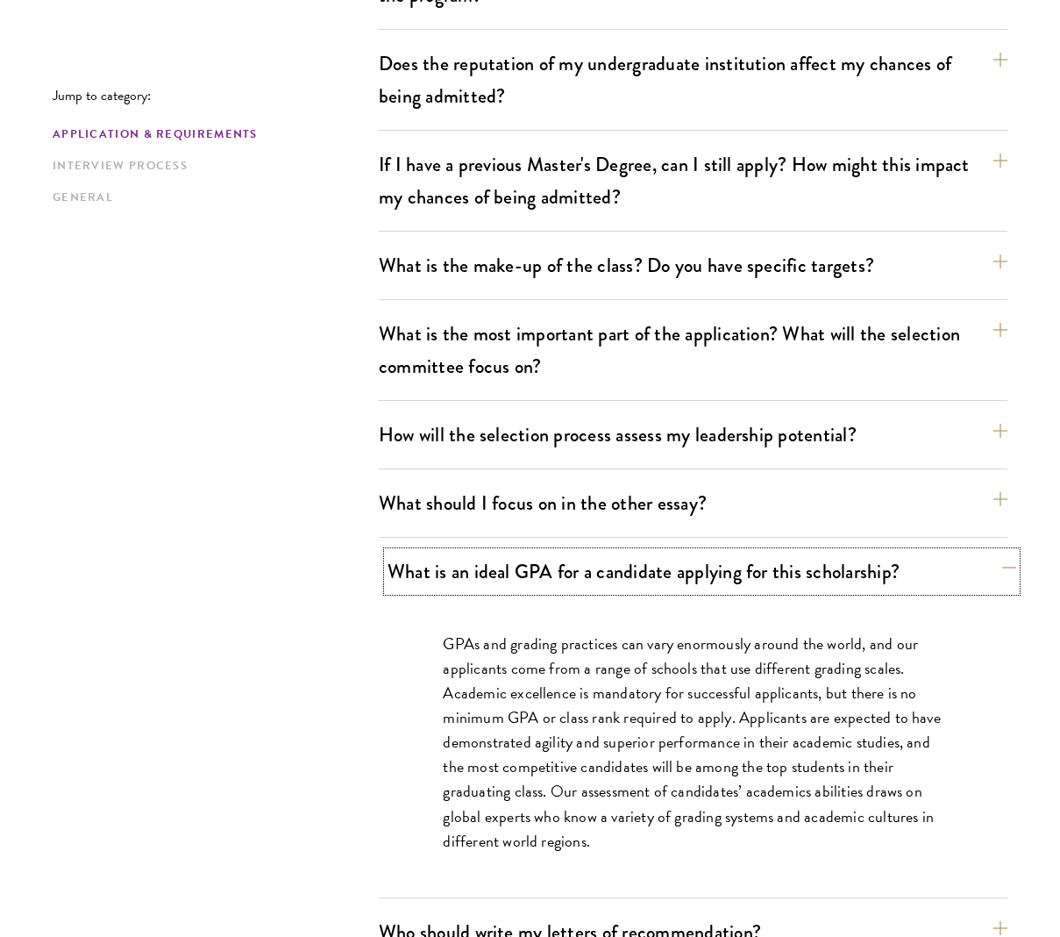
click at [655, 565] on button "What is an ideal GPA for a candidate applying for this scholarship?" at bounding box center [702, 571] width 629 height 39
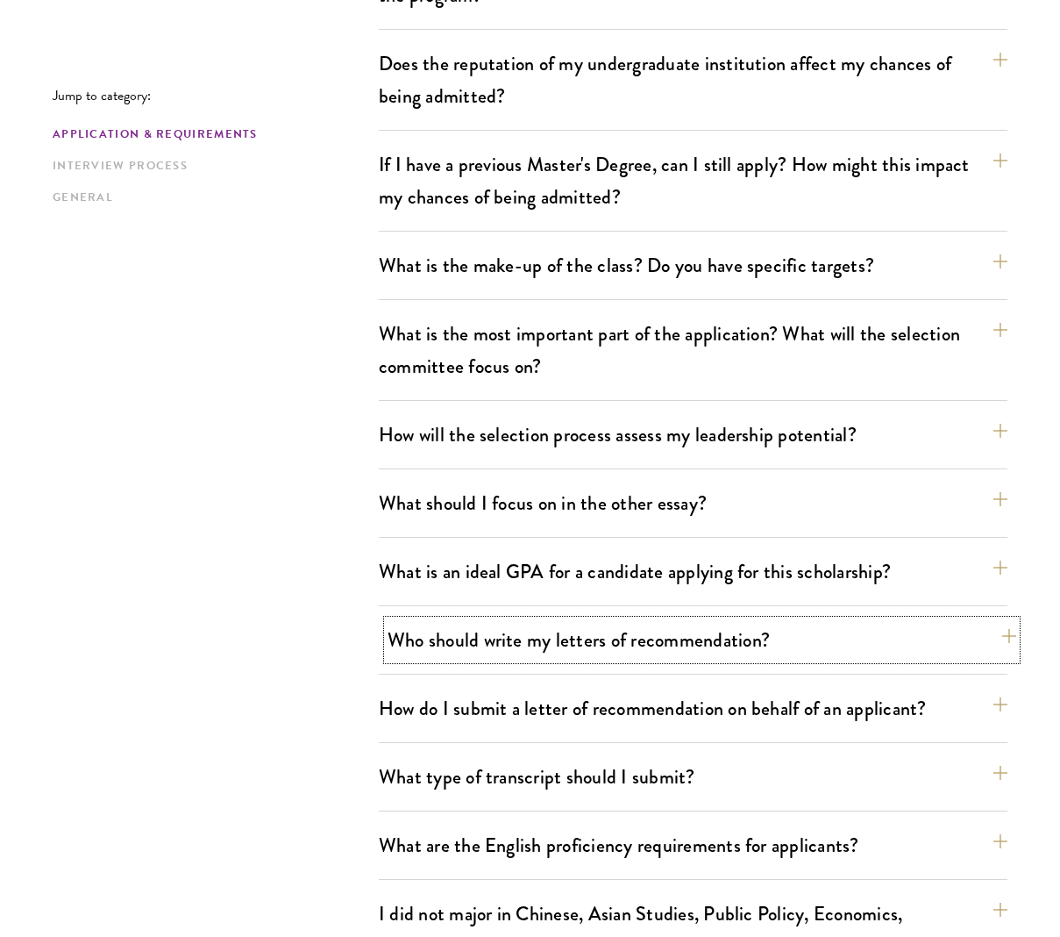
click at [667, 634] on button "Who should write my letters of recommendation?" at bounding box center [702, 639] width 629 height 39
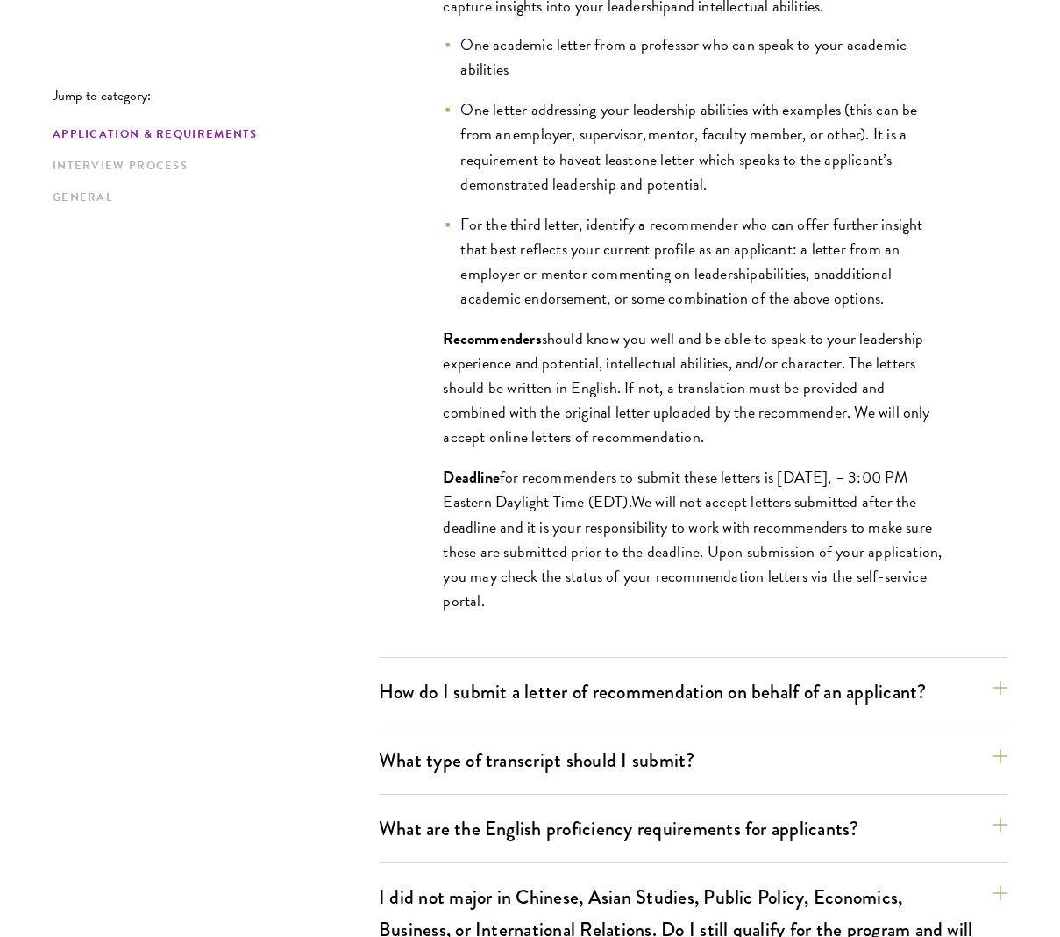
scroll to position [1601, 0]
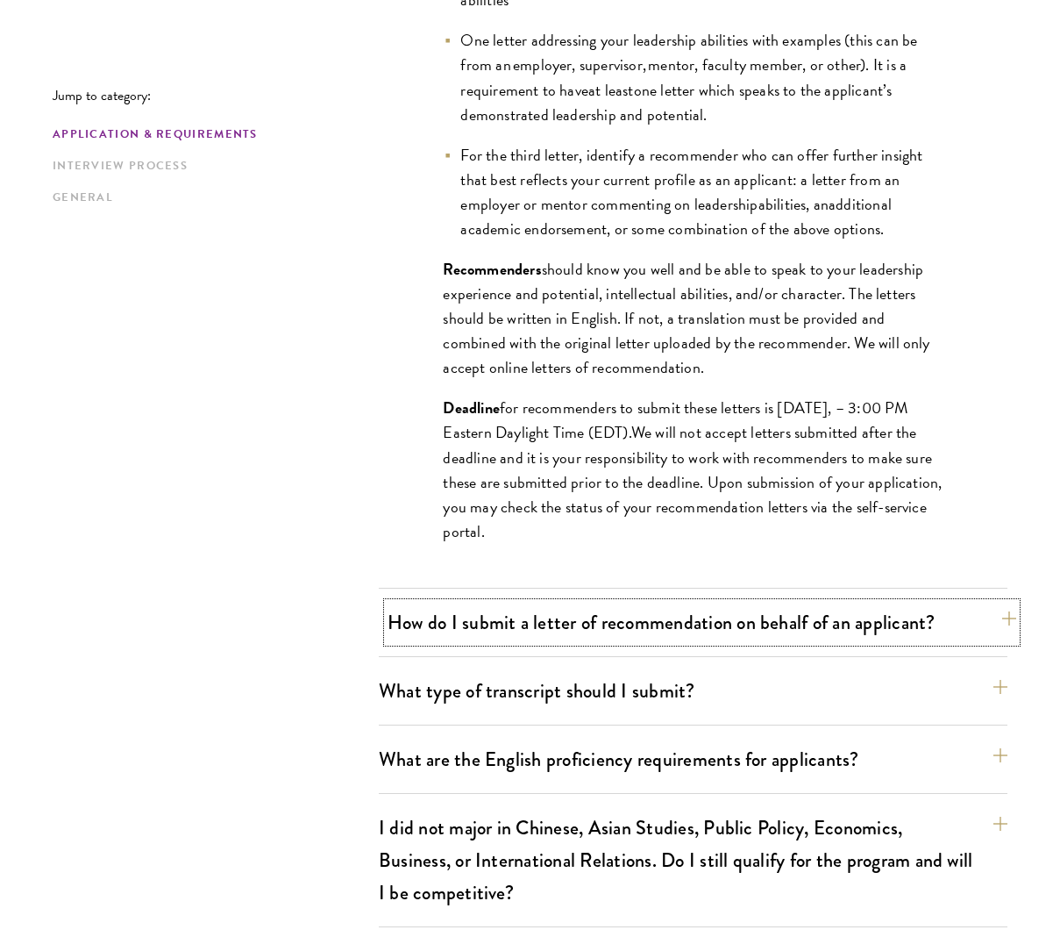
click at [712, 610] on button "How do I submit a letter of recommendation on behalf of an applicant?" at bounding box center [702, 622] width 629 height 39
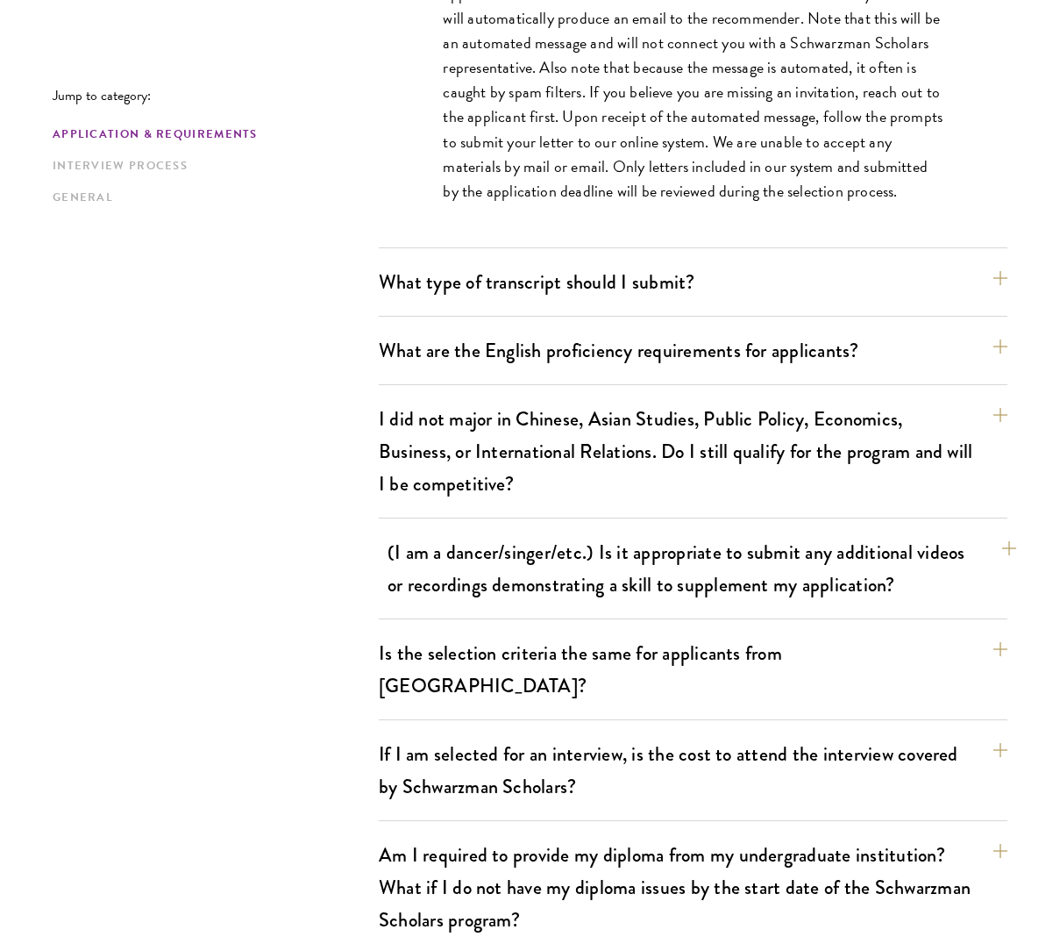
scroll to position [1613, 0]
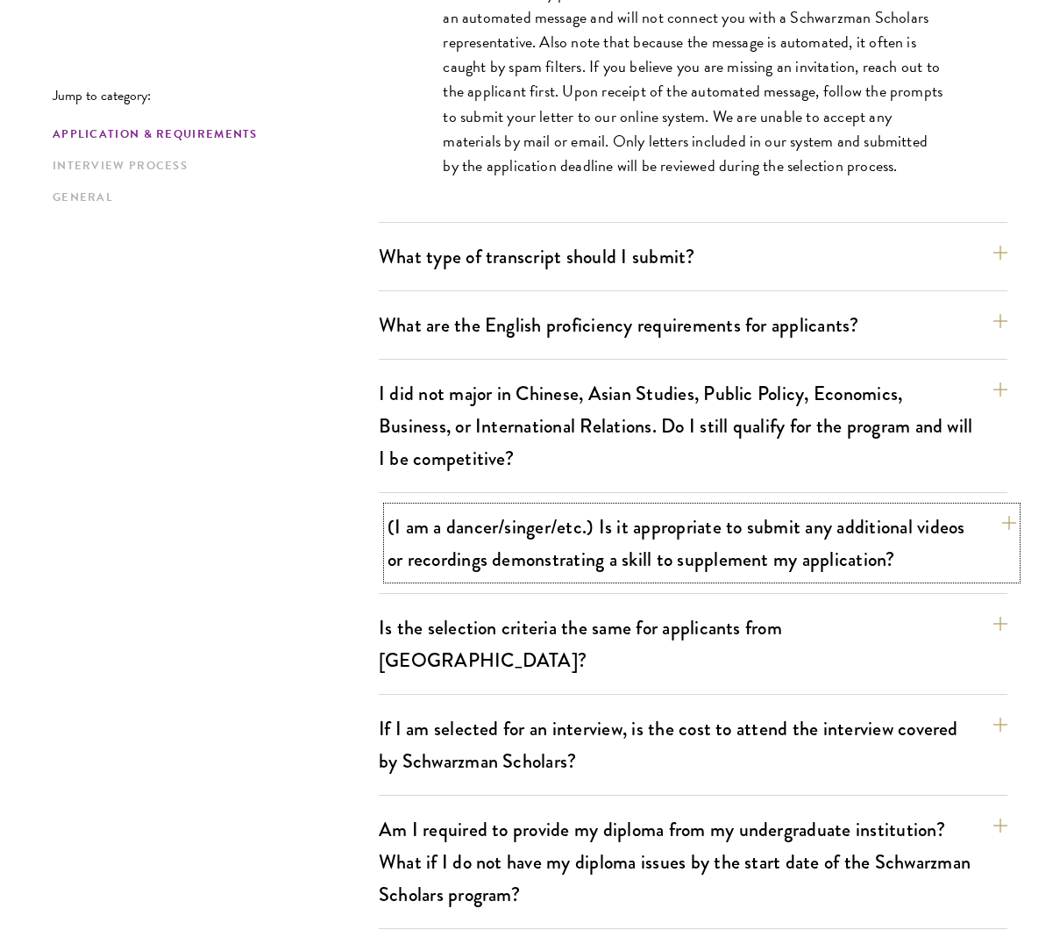
click at [781, 567] on button "(I am a dancer/singer/etc.) Is it appropriate to submit any additional videos o…" at bounding box center [702, 543] width 629 height 72
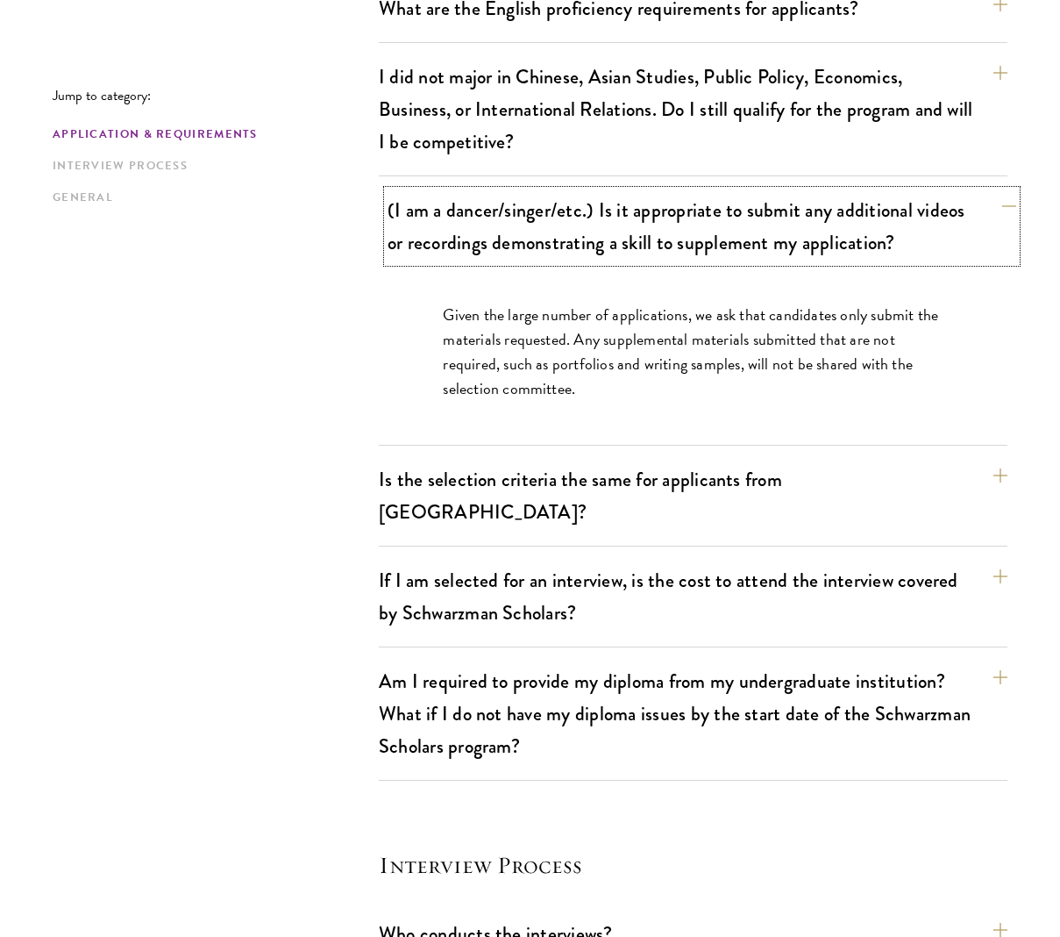
click at [839, 237] on button "(I am a dancer/singer/etc.) Is it appropriate to submit any additional videos o…" at bounding box center [702, 226] width 629 height 72
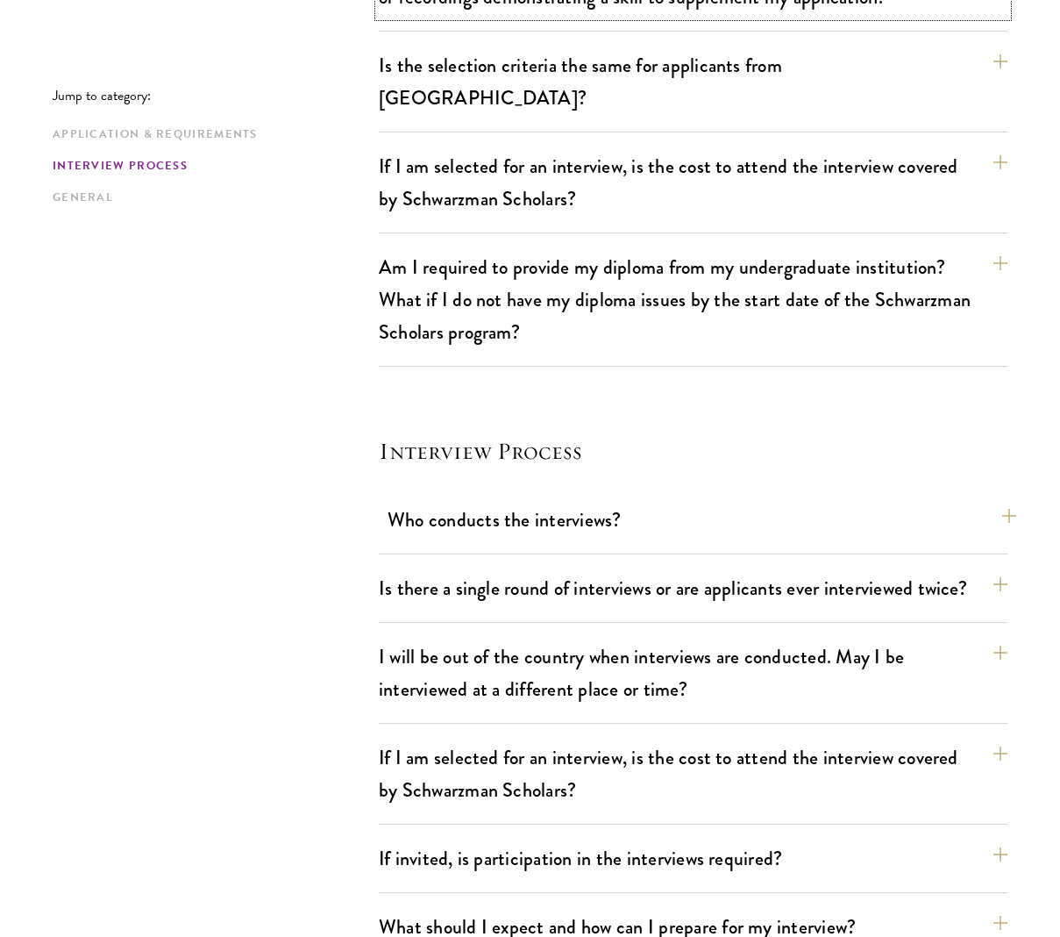
scroll to position [1861, 0]
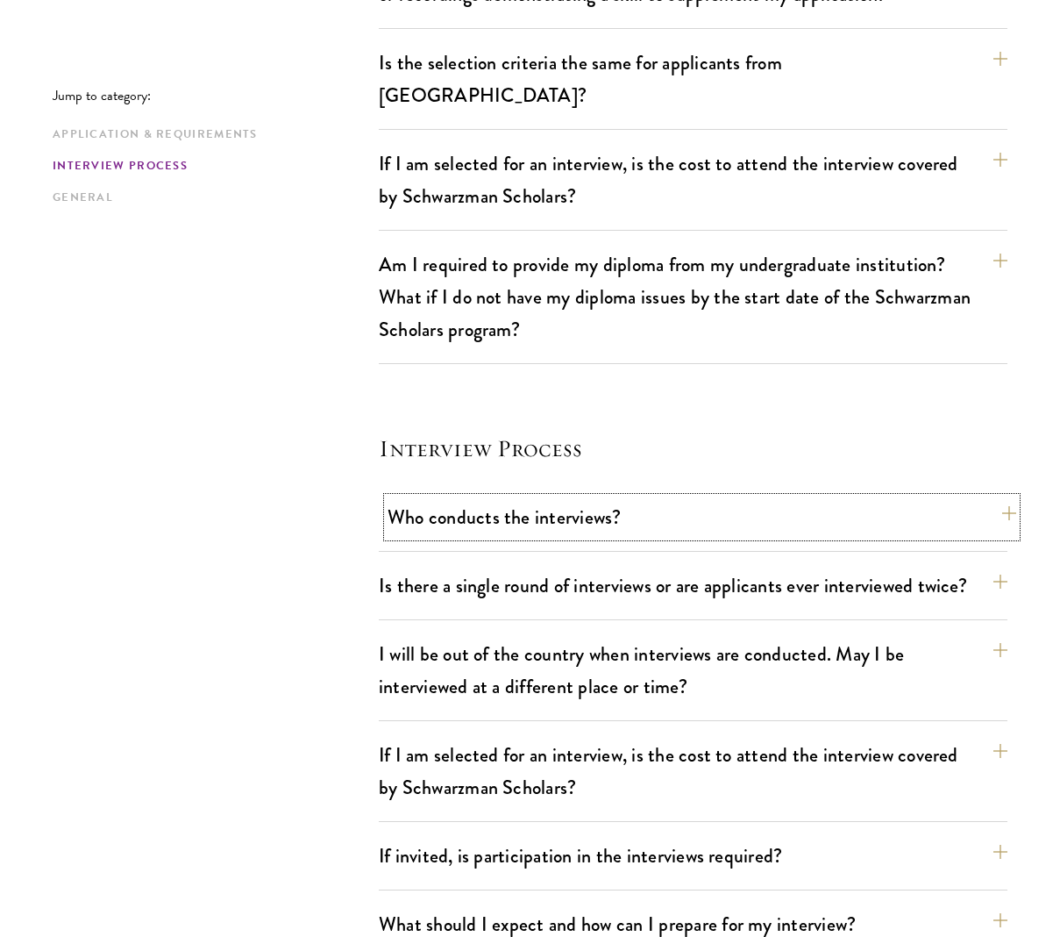
click at [790, 498] on button "Who conducts the interviews?" at bounding box center [702, 516] width 629 height 39
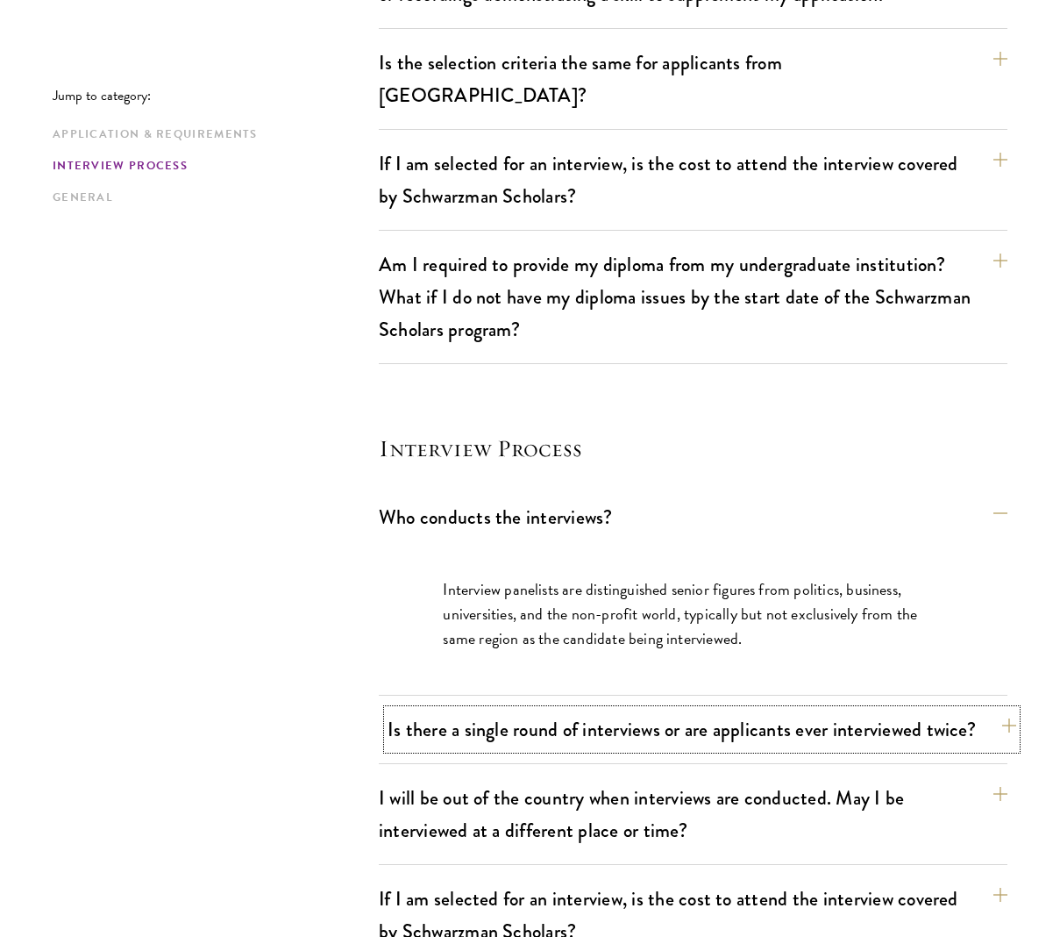
click at [743, 710] on button "Is there a single round of interviews or are applicants ever interviewed twice?" at bounding box center [702, 729] width 629 height 39
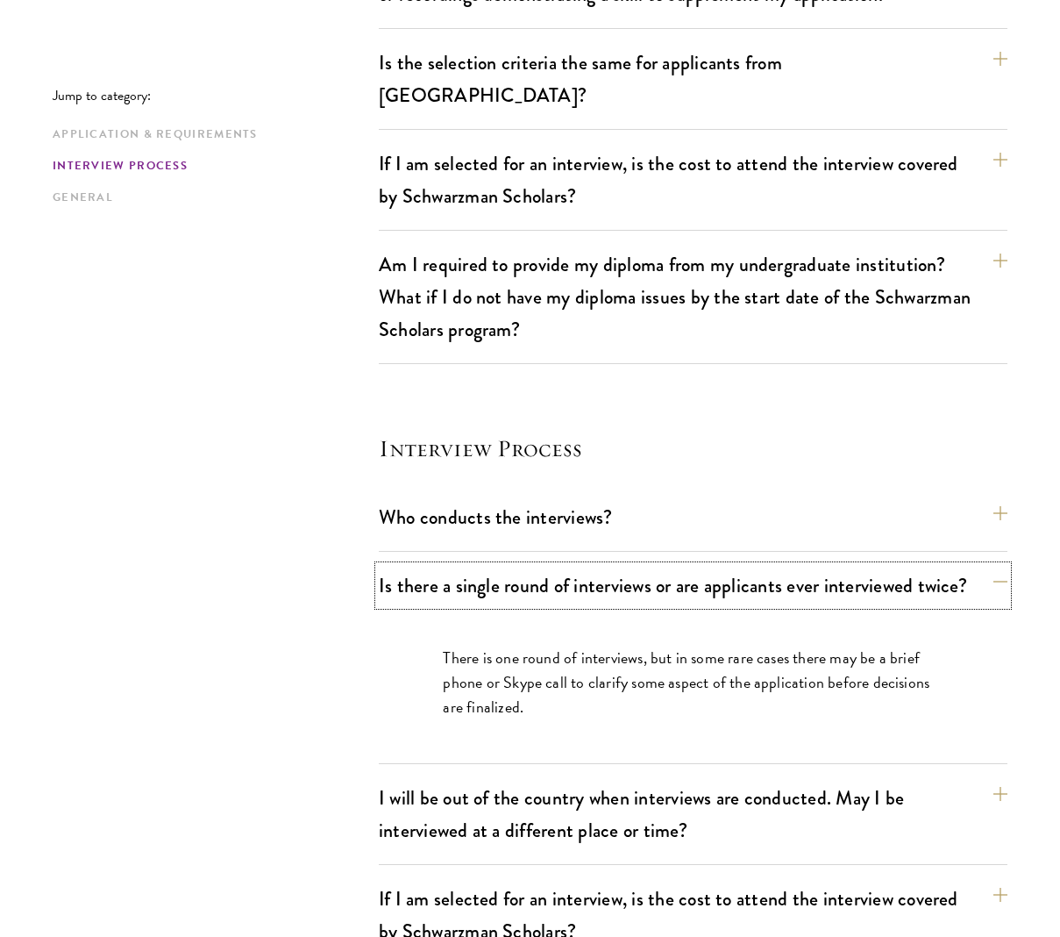
scroll to position [1934, 0]
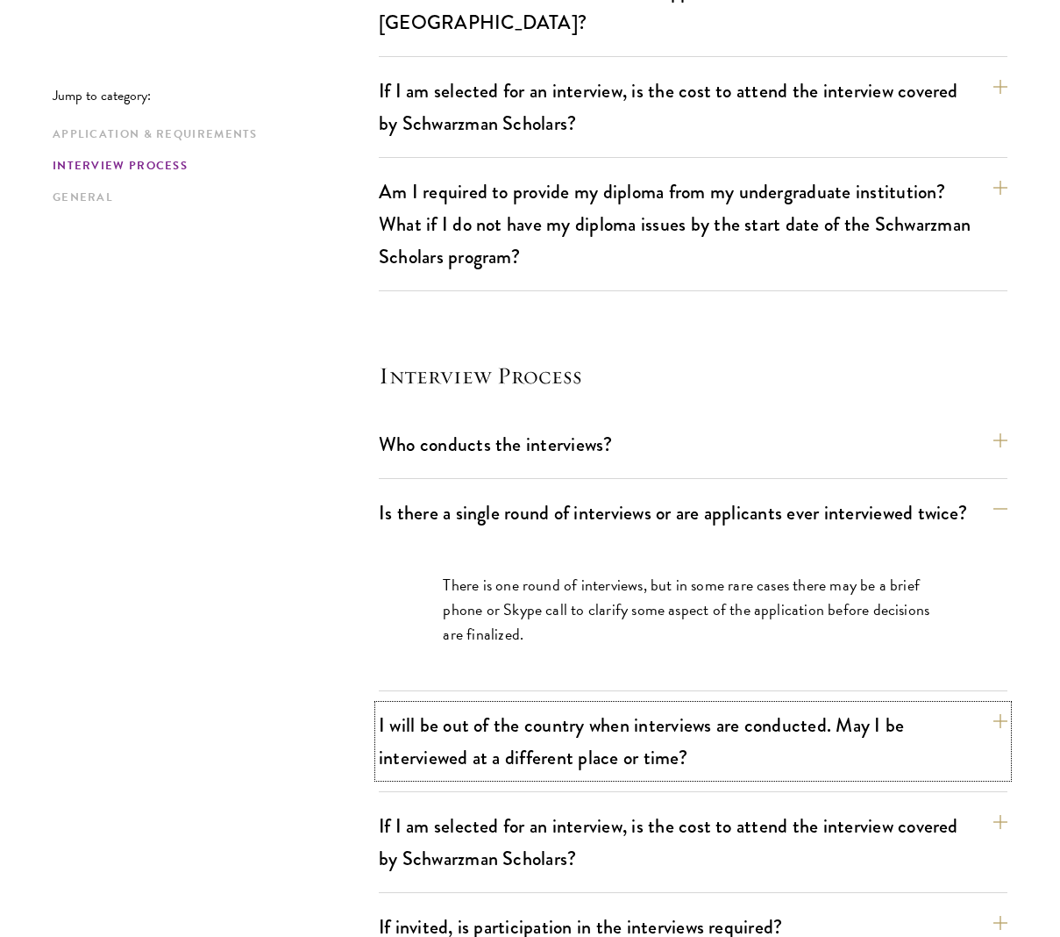
click at [752, 724] on button "I will be out of the country when interviews are conducted. May I be interviewe…" at bounding box center [693, 741] width 629 height 72
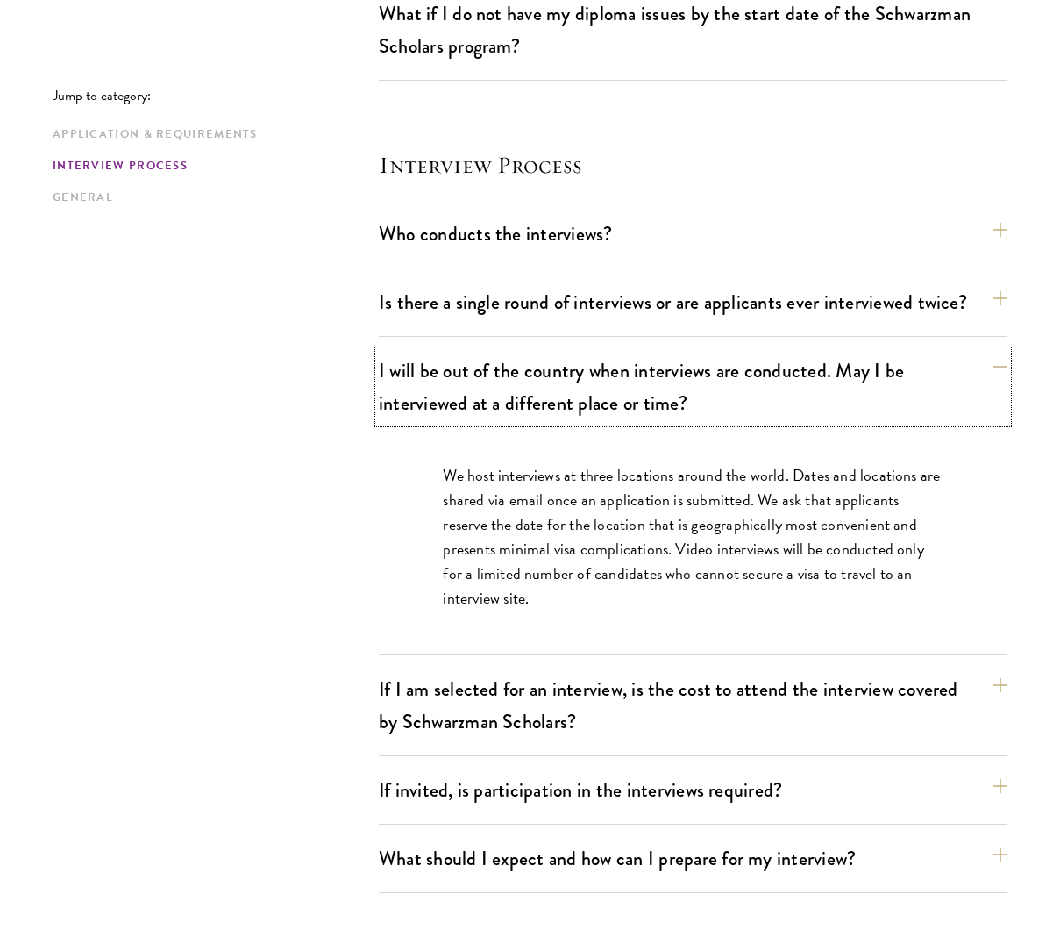
scroll to position [2226, 0]
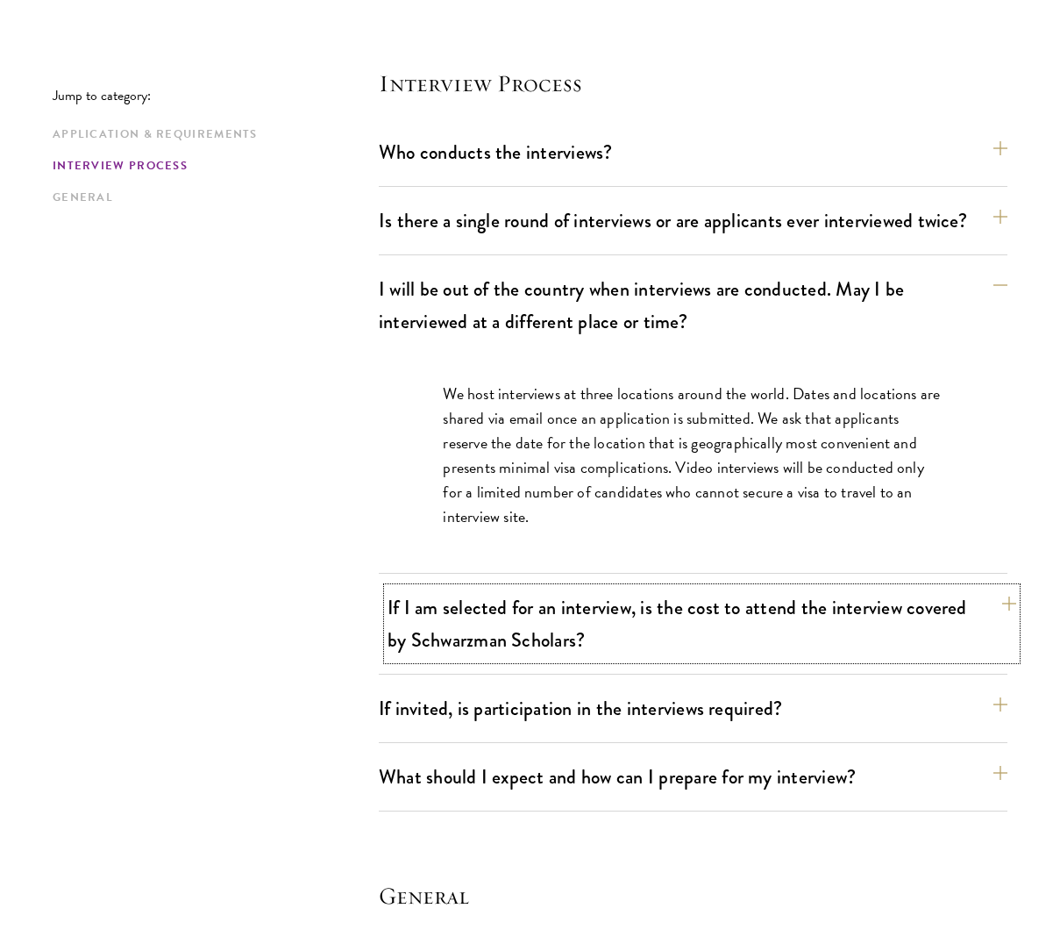
click at [761, 588] on button "If I am selected for an interview, is the cost to attend the interview covered …" at bounding box center [702, 624] width 629 height 72
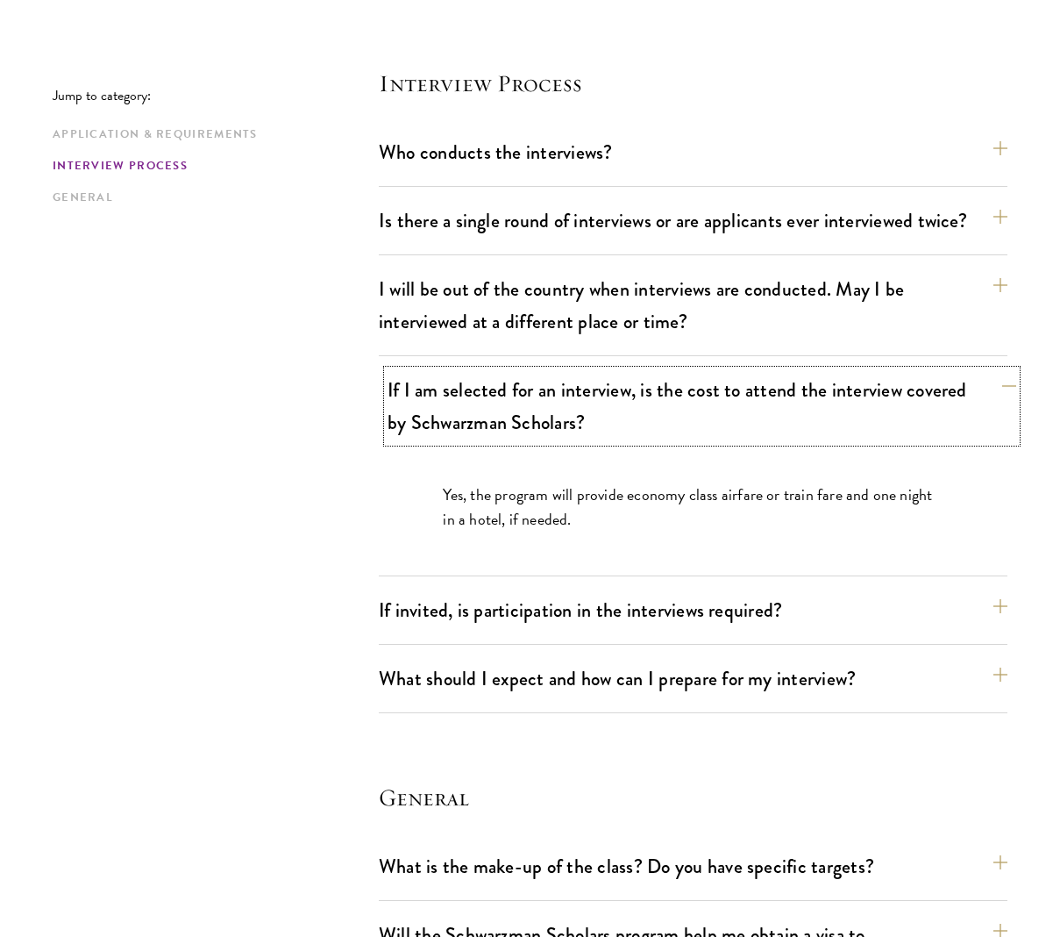
click at [817, 382] on button "If I am selected for an interview, is the cost to attend the interview covered …" at bounding box center [702, 406] width 629 height 72
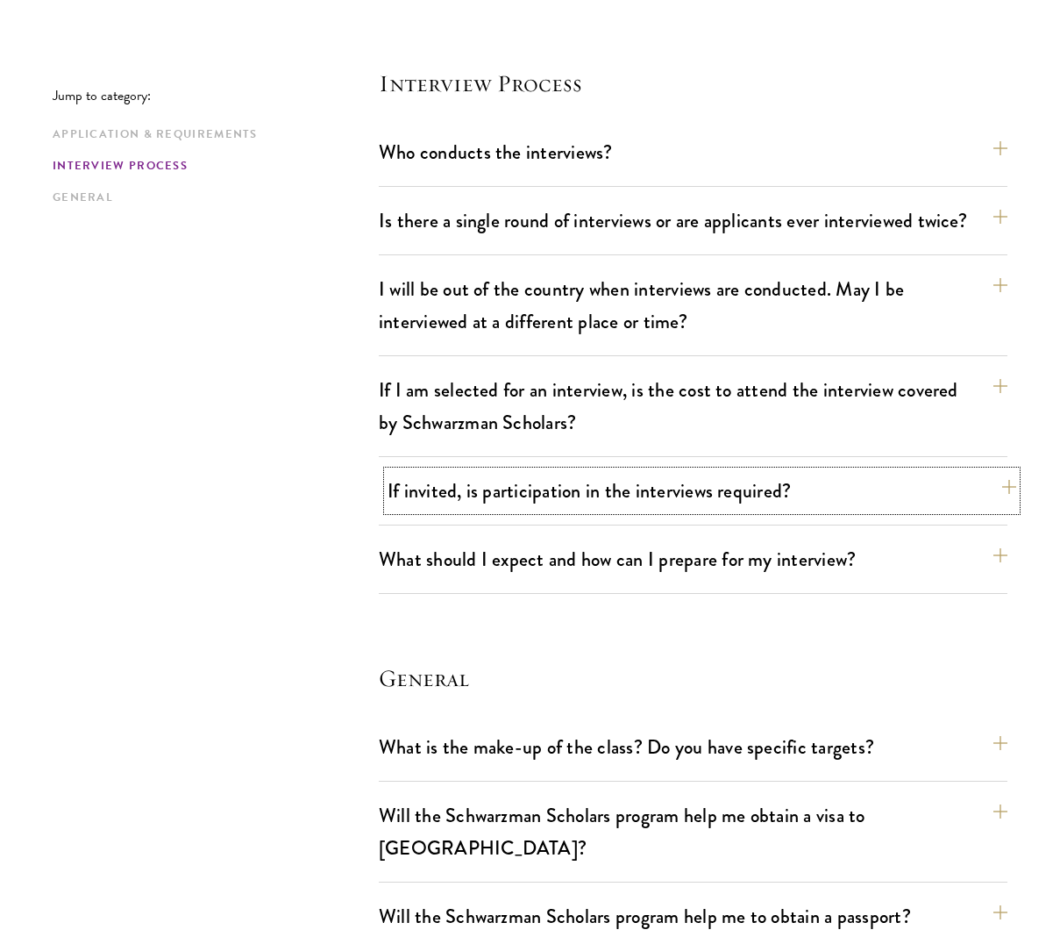
click at [769, 471] on button "If invited, is participation in the interviews required?" at bounding box center [702, 490] width 629 height 39
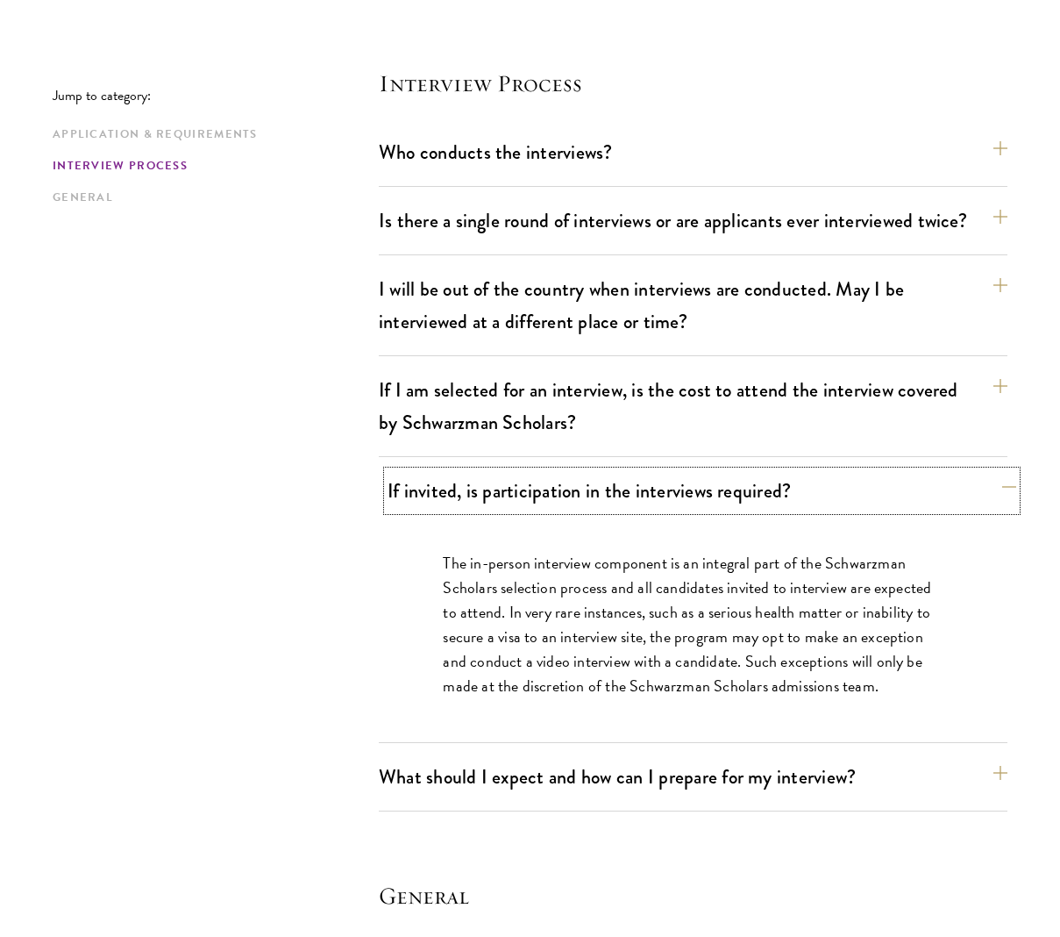
click at [782, 471] on button "If invited, is participation in the interviews required?" at bounding box center [702, 490] width 629 height 39
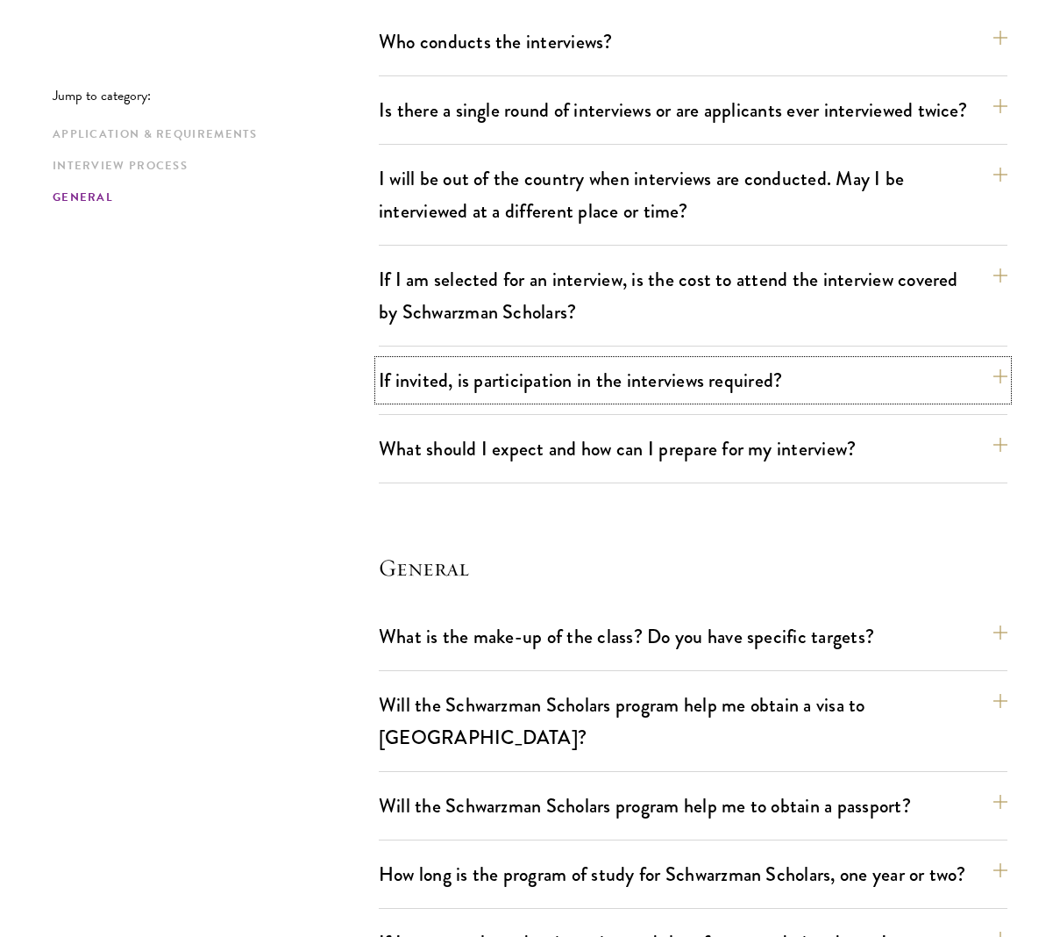
scroll to position [2660, 0]
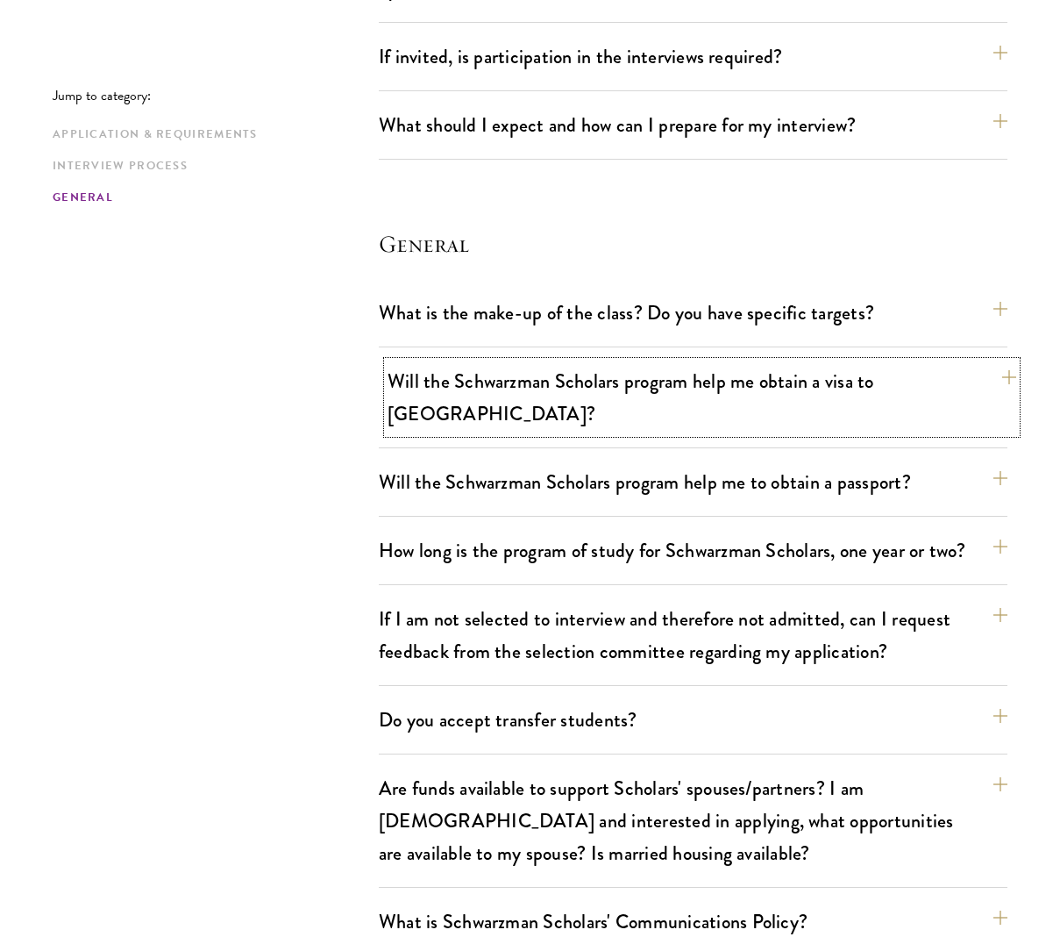
click at [799, 361] on button "Will the Schwarzman Scholars program help me obtain a visa to China?" at bounding box center [702, 397] width 629 height 72
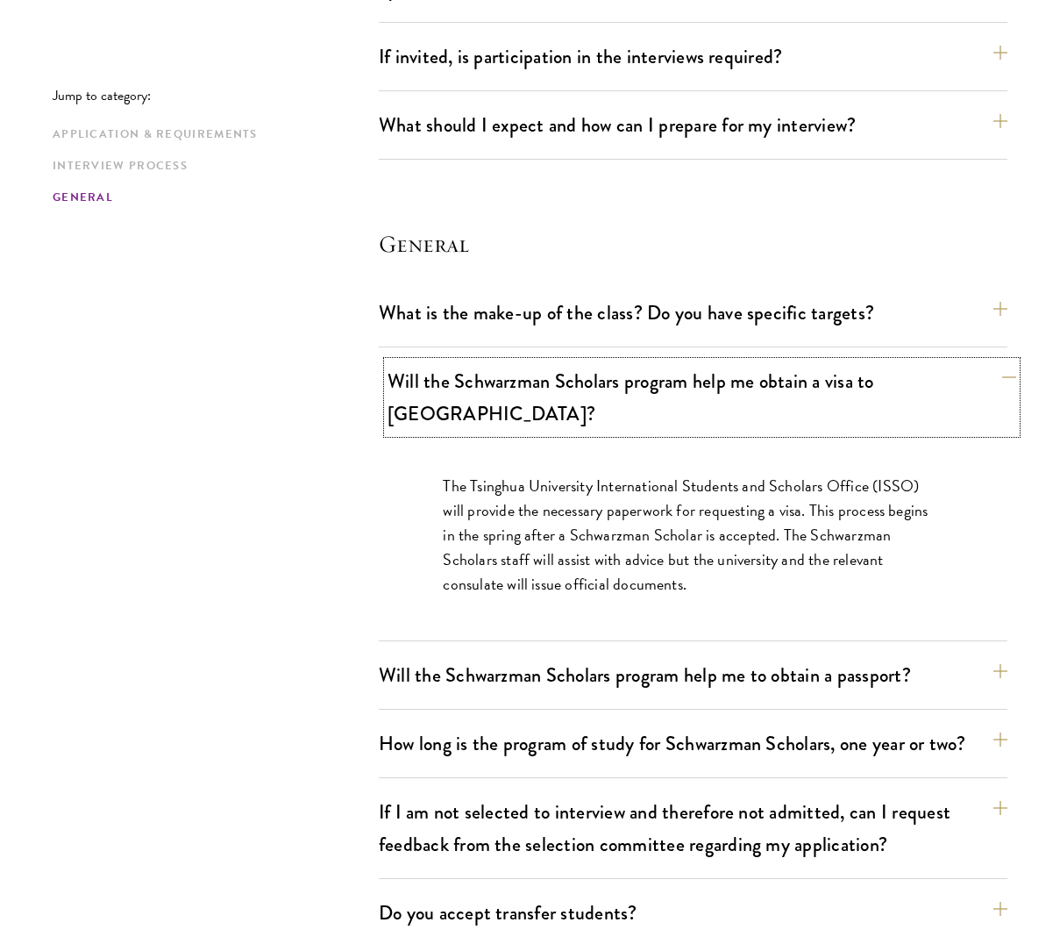
click at [798, 361] on button "Will the Schwarzman Scholars program help me obtain a visa to China?" at bounding box center [702, 397] width 629 height 72
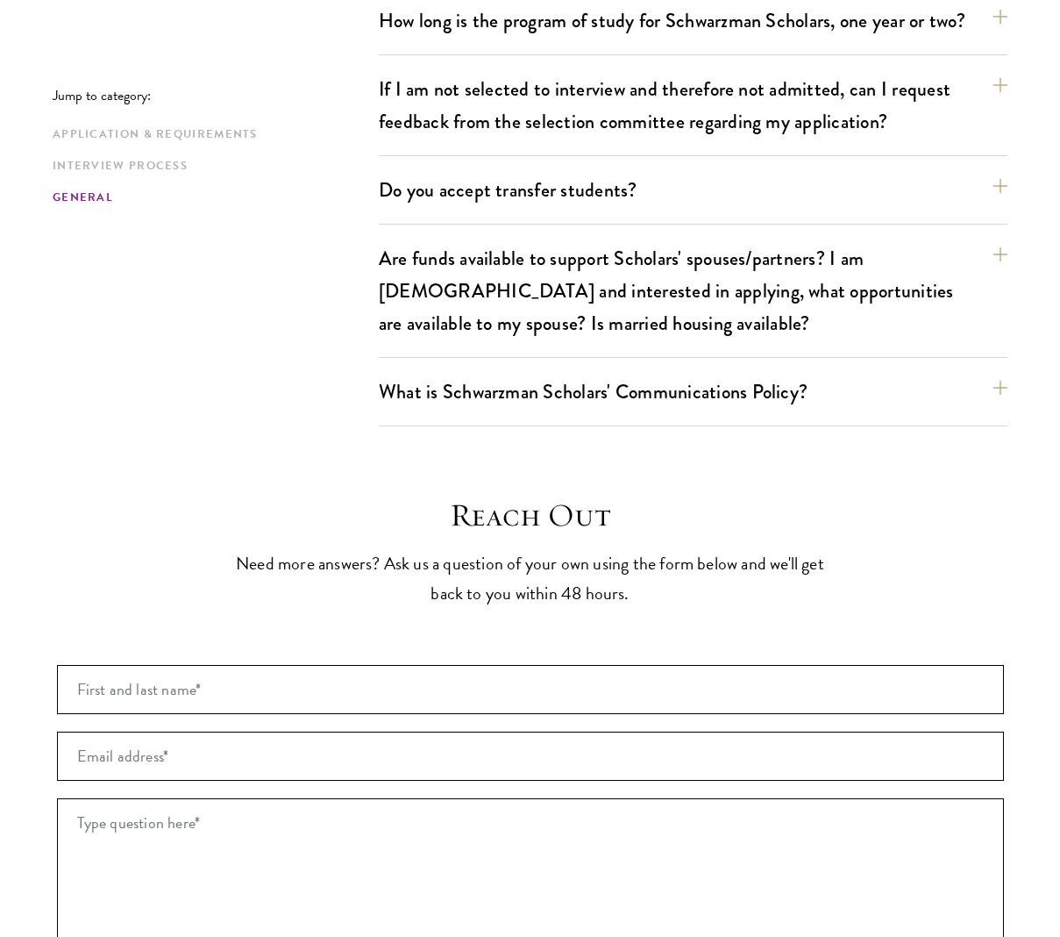
scroll to position [3234, 0]
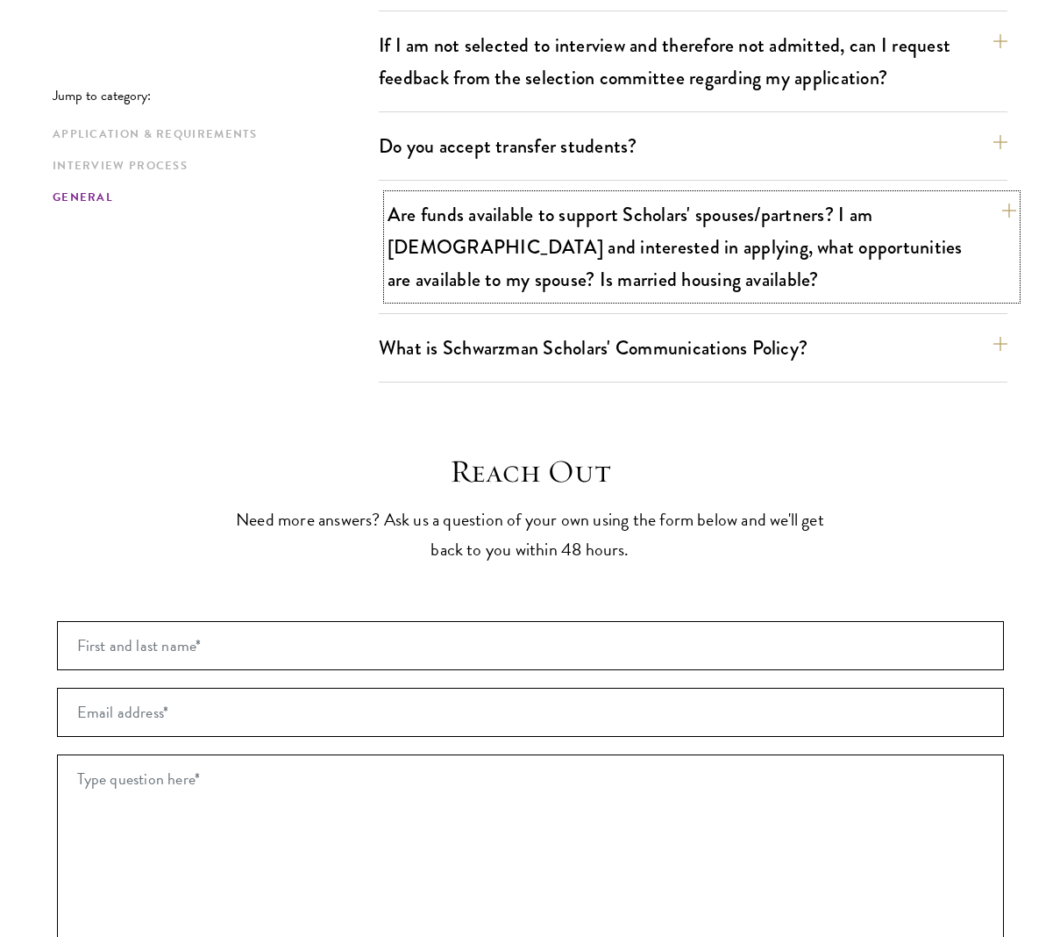
click at [750, 210] on button "Are funds available to support Scholars' spouses/partners? I am married and int…" at bounding box center [702, 247] width 629 height 104
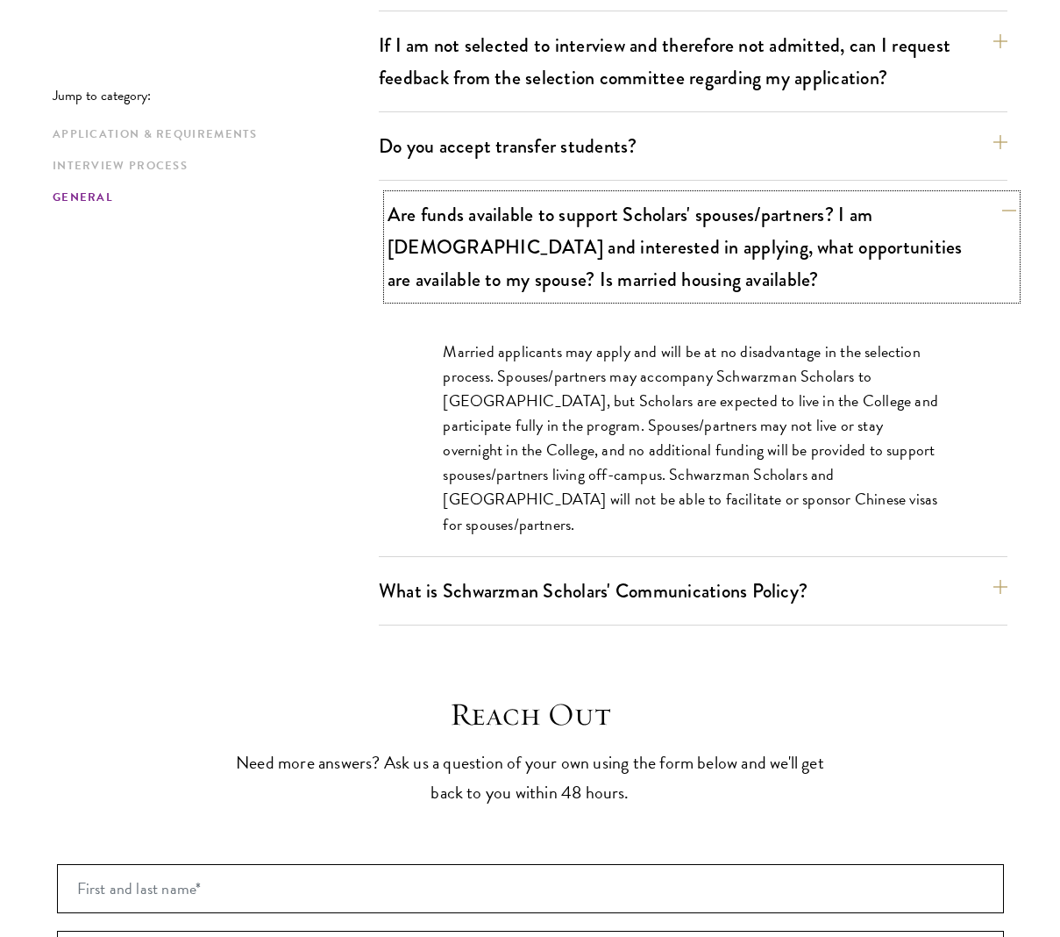
click at [748, 195] on button "Are funds available to support Scholars' spouses/partners? I am married and int…" at bounding box center [702, 247] width 629 height 104
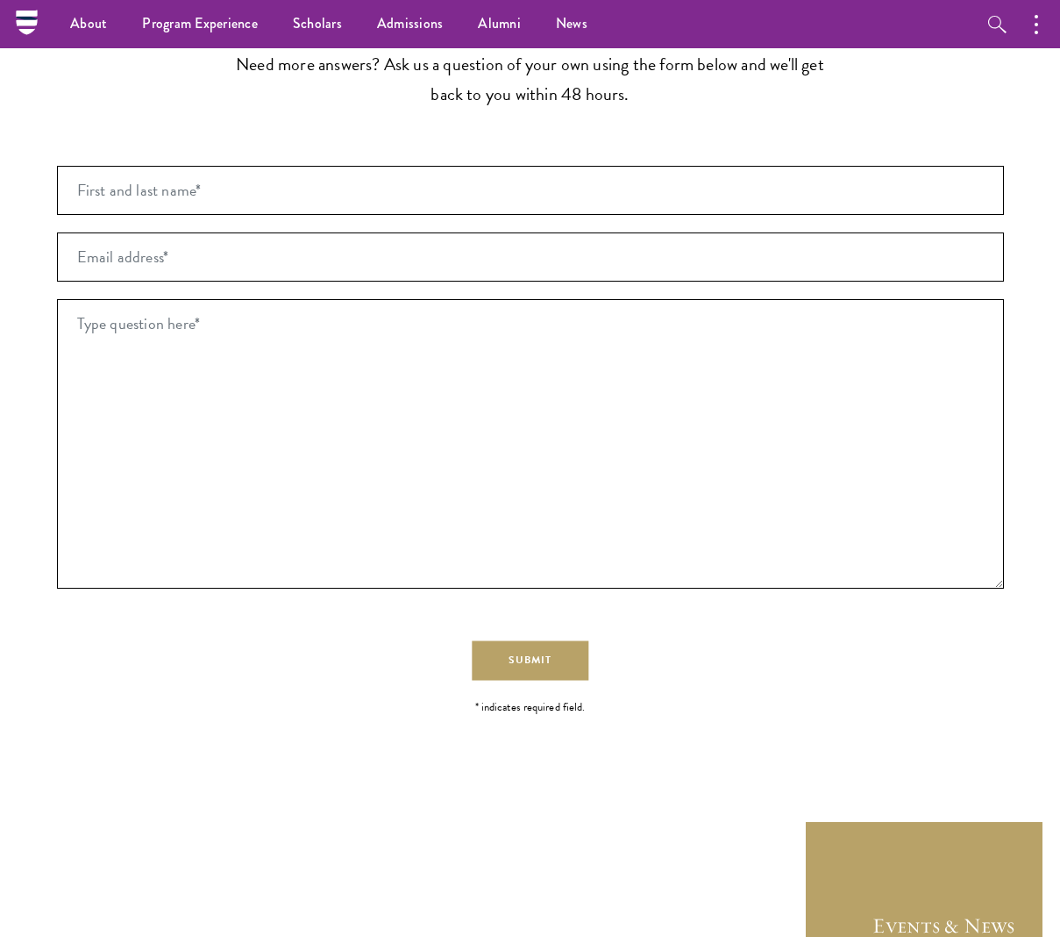
scroll to position [3395, 0]
